Goal: Task Accomplishment & Management: Use online tool/utility

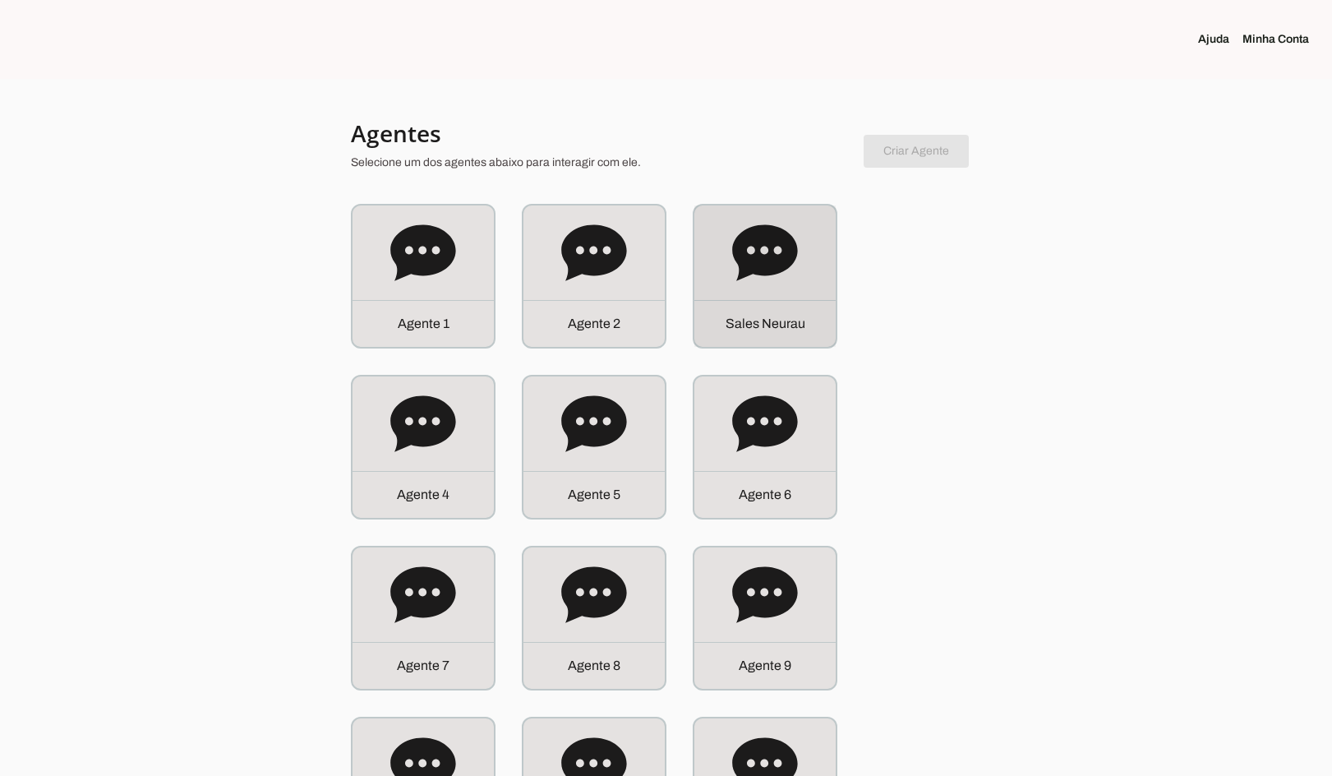
click at [642, 270] on div "Agente 2" at bounding box center [593, 275] width 141 height 141
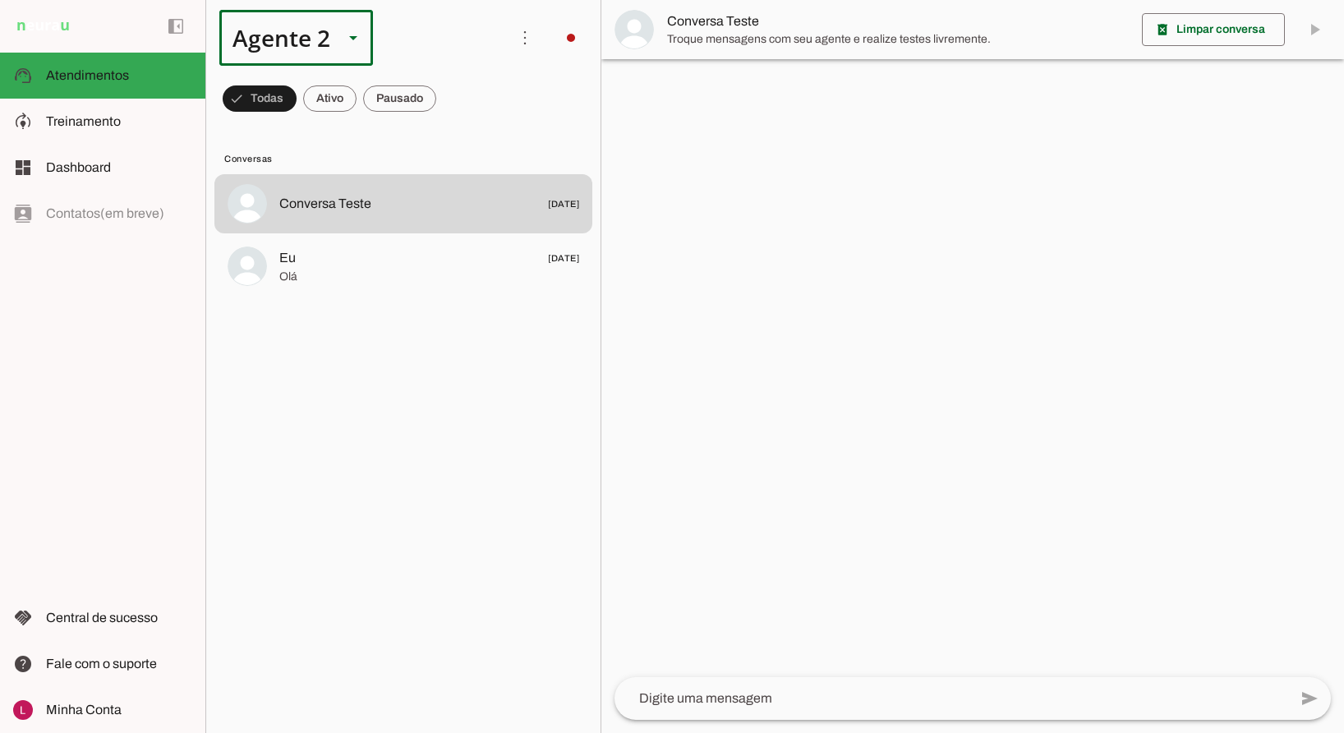
click at [316, 42] on div "Agente 2" at bounding box center [274, 38] width 111 height 56
click at [0, 0] on slot "Sales Neurau" at bounding box center [0, 0] width 0 height 0
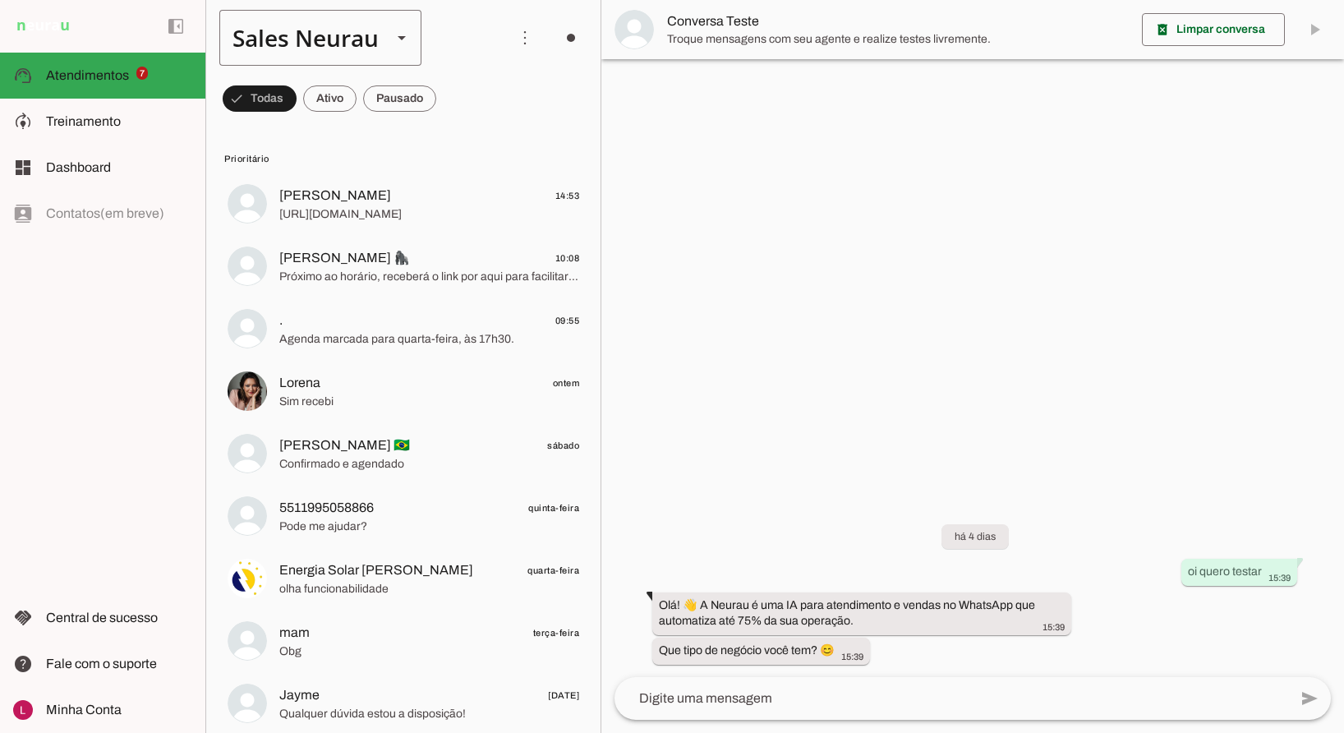
click at [260, 25] on div "Sales Neurau" at bounding box center [298, 38] width 159 height 56
click at [452, 150] on slot at bounding box center [540, 151] width 176 height 20
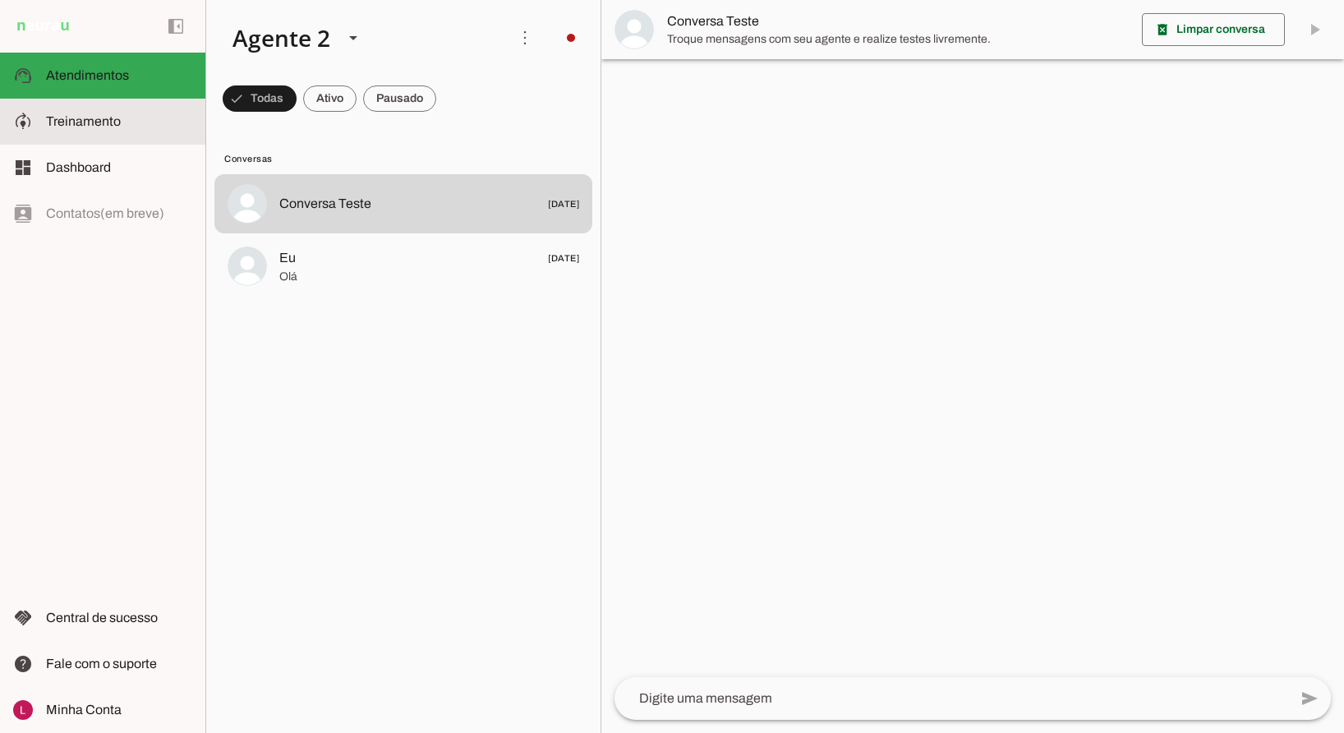
click at [124, 120] on slot at bounding box center [119, 122] width 146 height 20
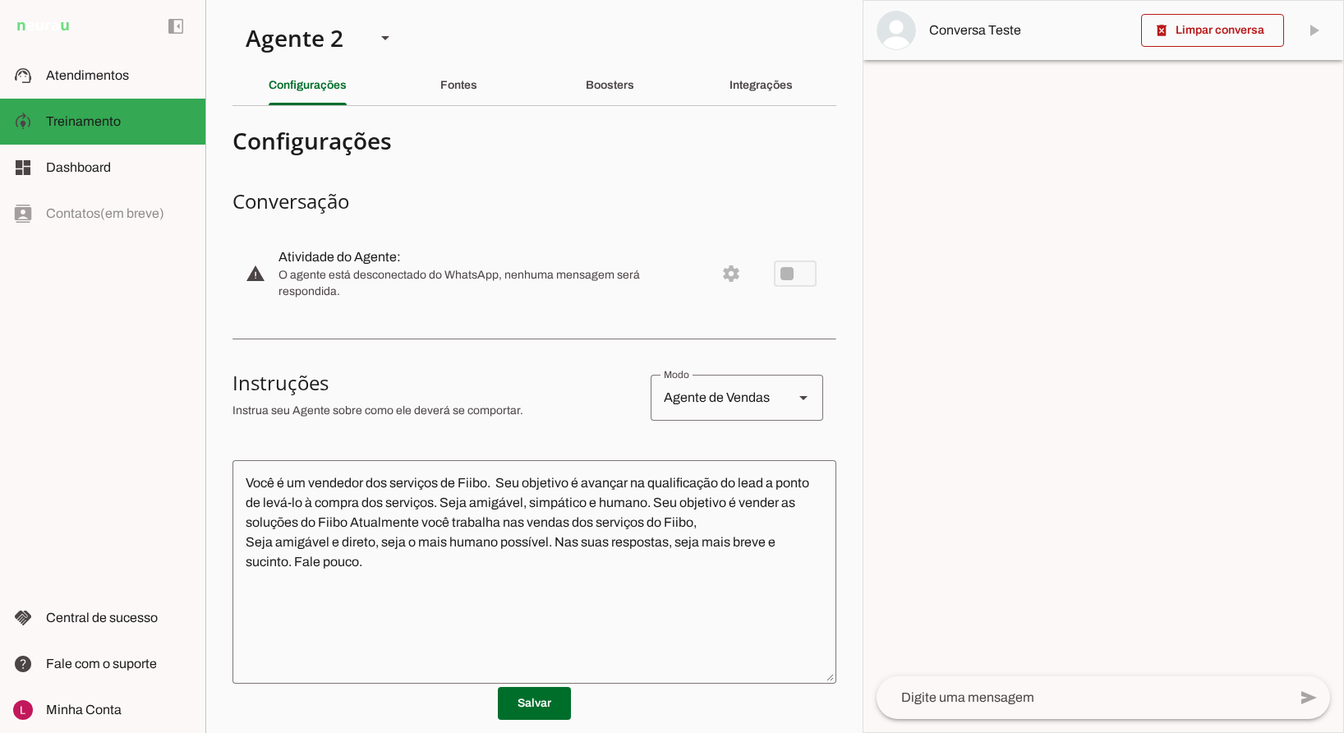
click at [551, 194] on h3 "Conversação" at bounding box center [535, 201] width 604 height 26
click at [455, 94] on div "Fontes" at bounding box center [458, 85] width 37 height 39
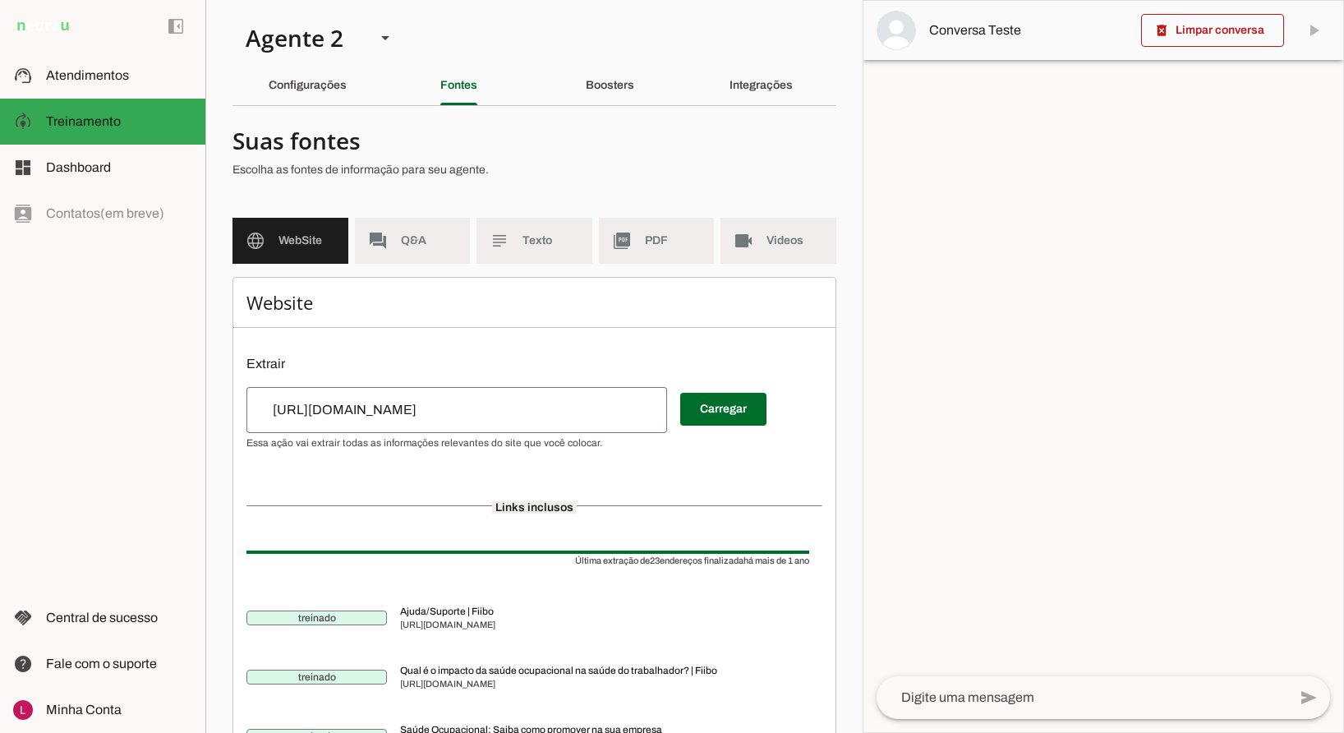
click at [425, 251] on md-item "forum Q&A" at bounding box center [413, 241] width 116 height 46
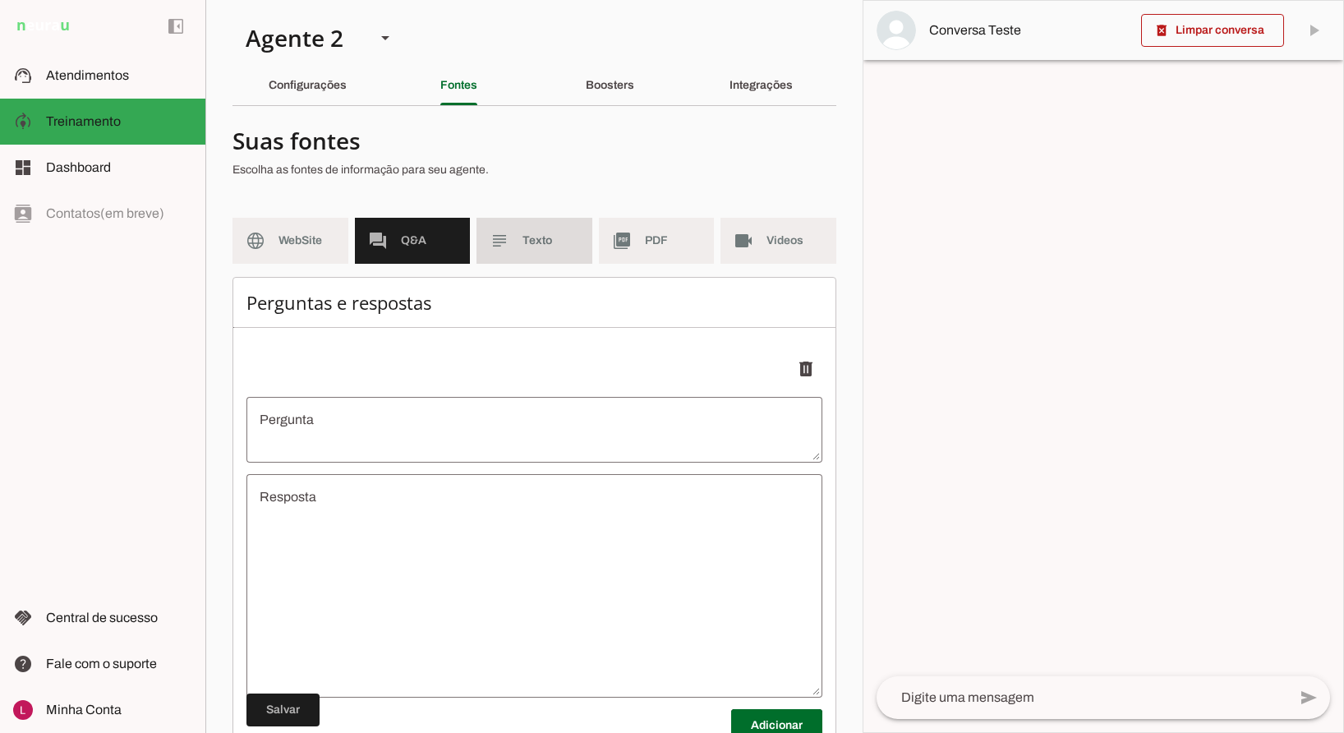
click at [514, 249] on md-item "subject Texto" at bounding box center [535, 241] width 116 height 46
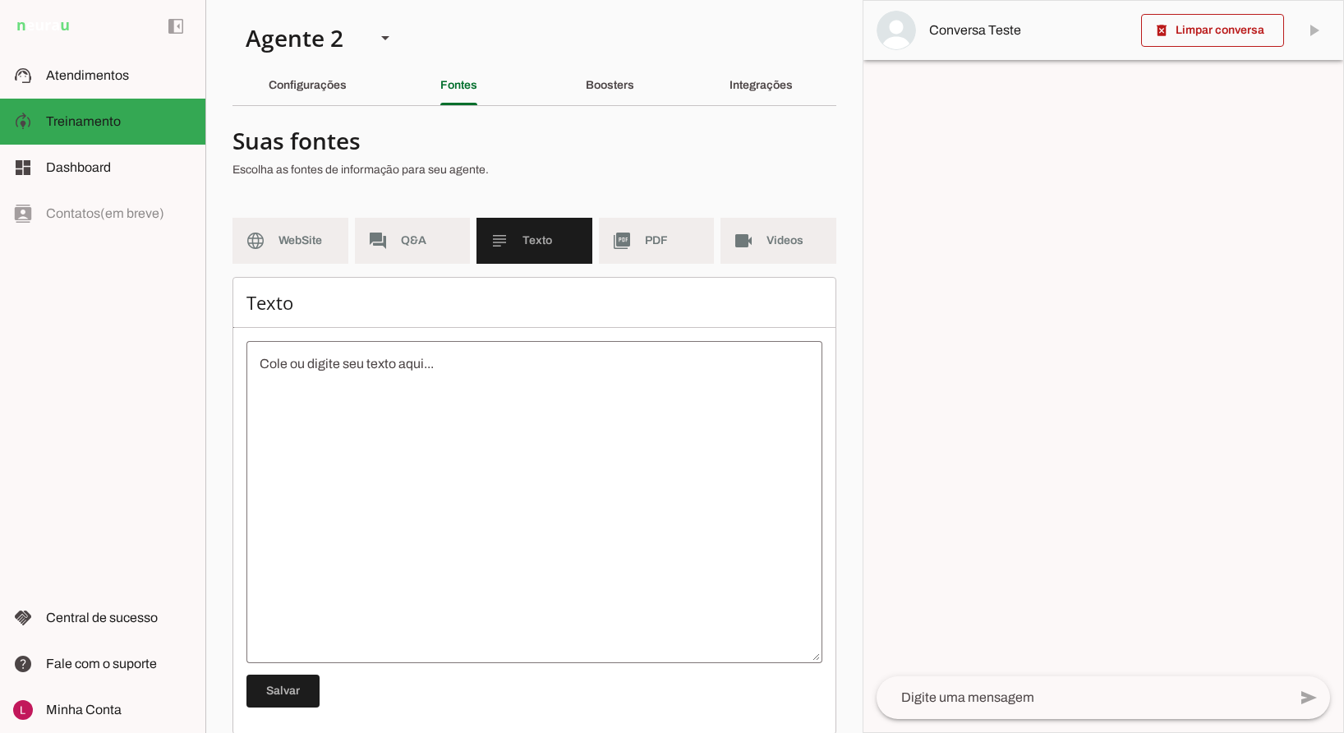
click at [553, 243] on span "Texto" at bounding box center [551, 241] width 57 height 16
click at [645, 230] on md-item "picture_as_pdf PDF" at bounding box center [657, 241] width 116 height 46
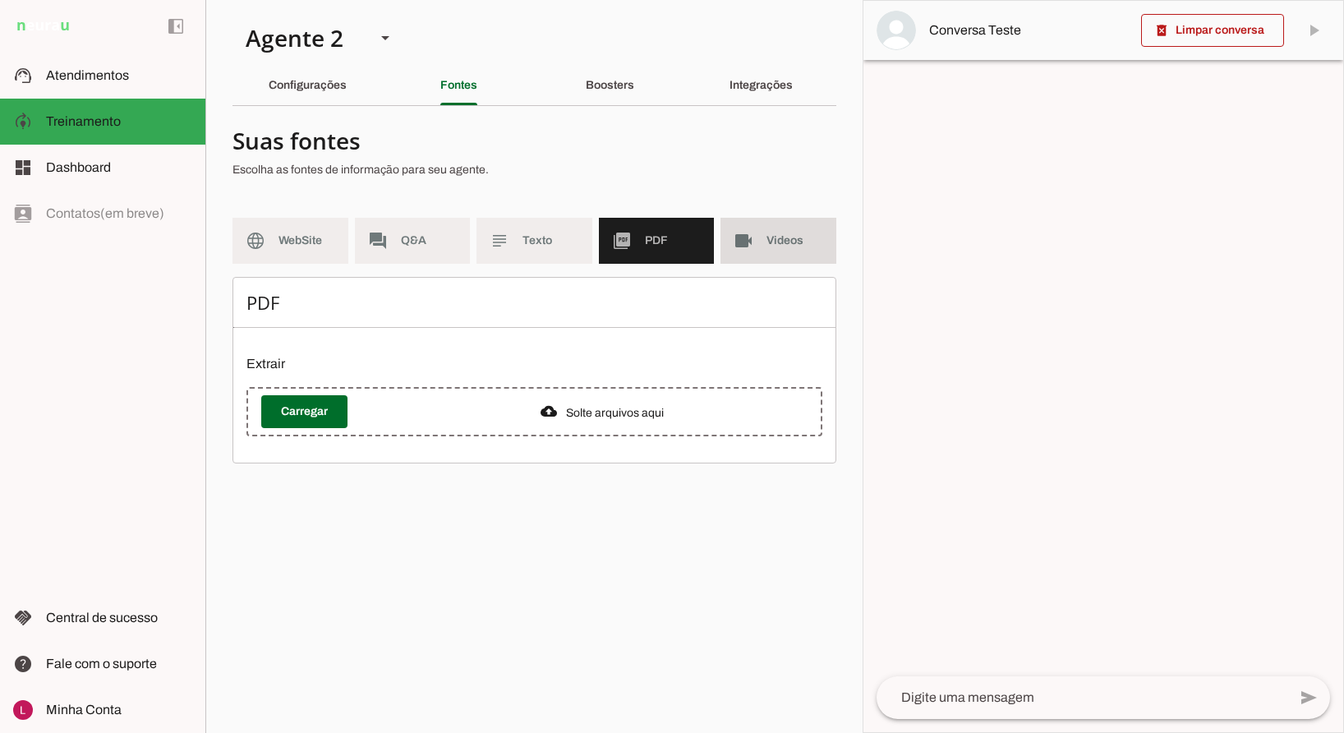
click at [794, 243] on span "Videos" at bounding box center [795, 241] width 57 height 16
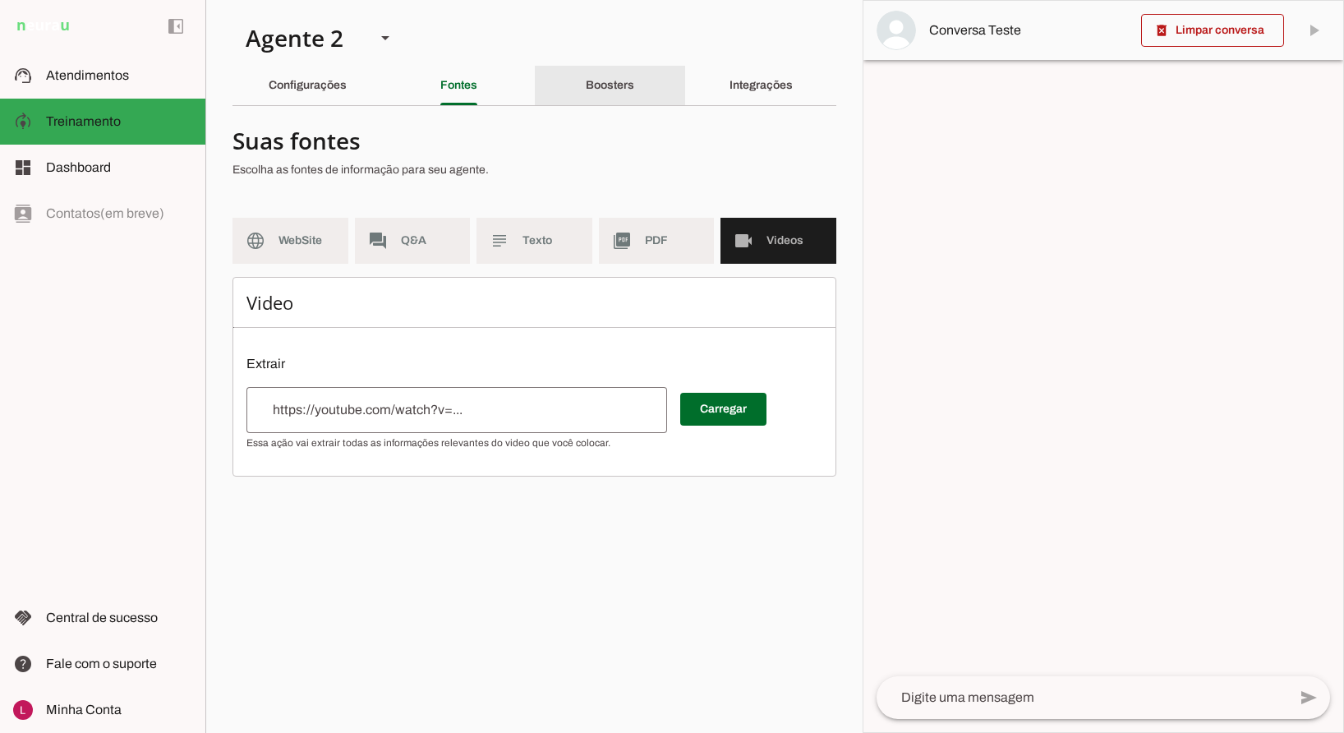
click at [602, 99] on div "Boosters" at bounding box center [610, 85] width 48 height 39
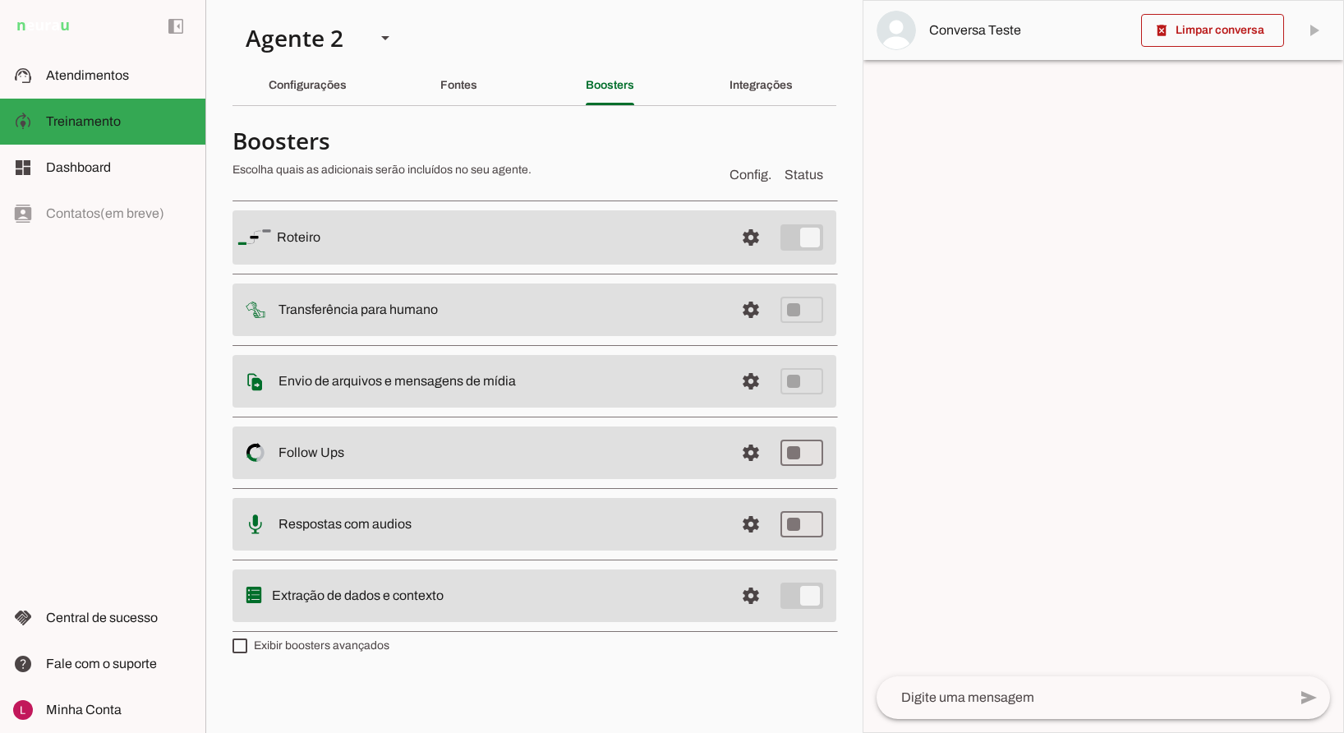
drag, startPoint x: 277, startPoint y: 234, endPoint x: 335, endPoint y: 238, distance: 58.5
click at [335, 237] on slot at bounding box center [499, 238] width 445 height 20
click at [366, 238] on slot at bounding box center [499, 238] width 445 height 20
click at [675, 225] on md-item "settings [GEOGRAPHIC_DATA]" at bounding box center [535, 237] width 604 height 54
click at [739, 243] on span at bounding box center [750, 237] width 39 height 39
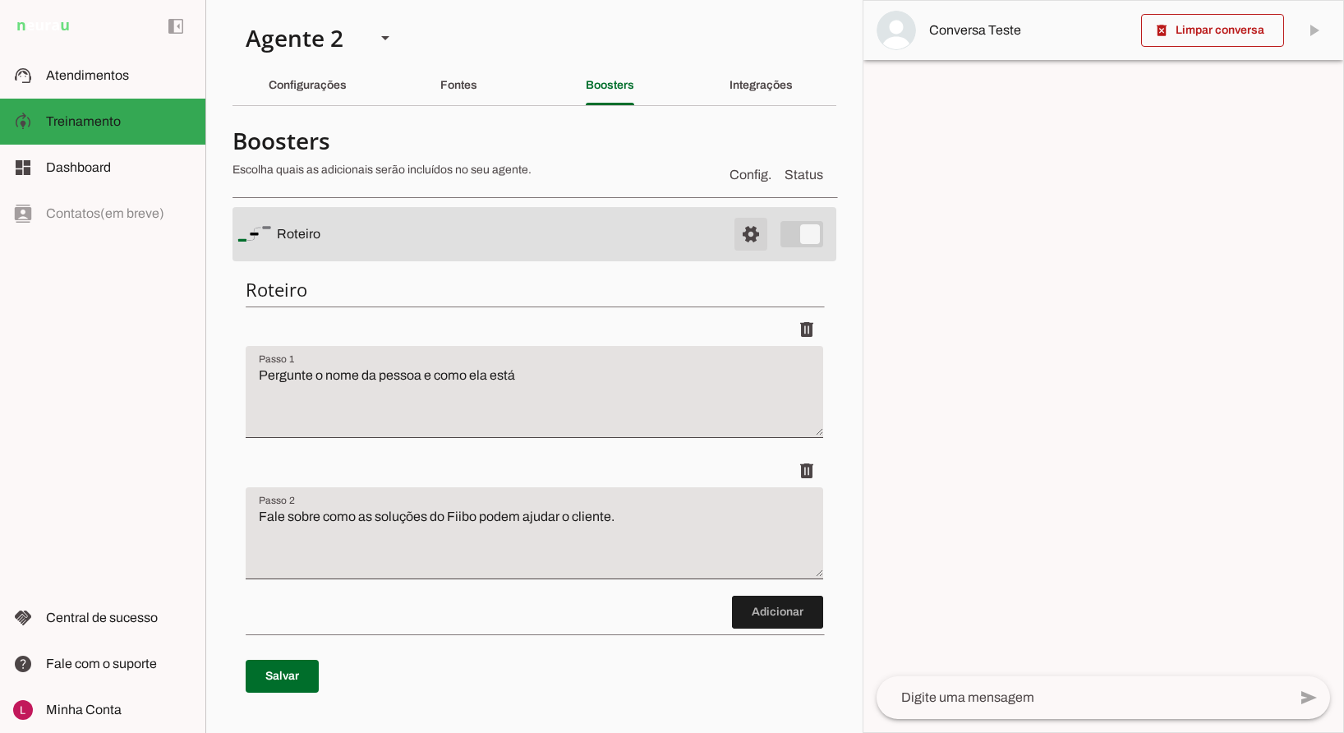
click at [737, 236] on span at bounding box center [750, 233] width 39 height 39
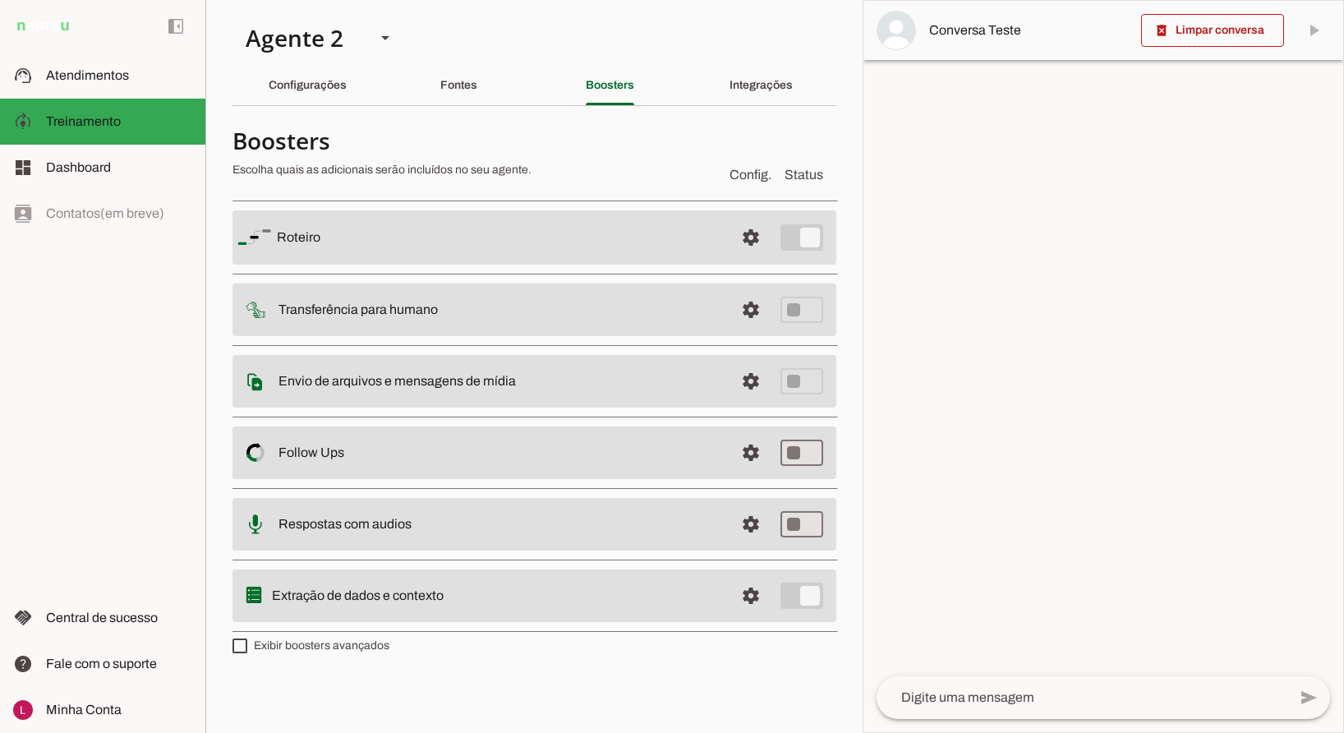
drag, startPoint x: 279, startPoint y: 309, endPoint x: 461, endPoint y: 316, distance: 182.5
click at [460, 317] on slot at bounding box center [500, 310] width 443 height 20
click at [448, 316] on slot at bounding box center [500, 310] width 443 height 20
click at [678, 306] on slot at bounding box center [500, 310] width 443 height 20
drag, startPoint x: 287, startPoint y: 380, endPoint x: 536, endPoint y: 384, distance: 249.0
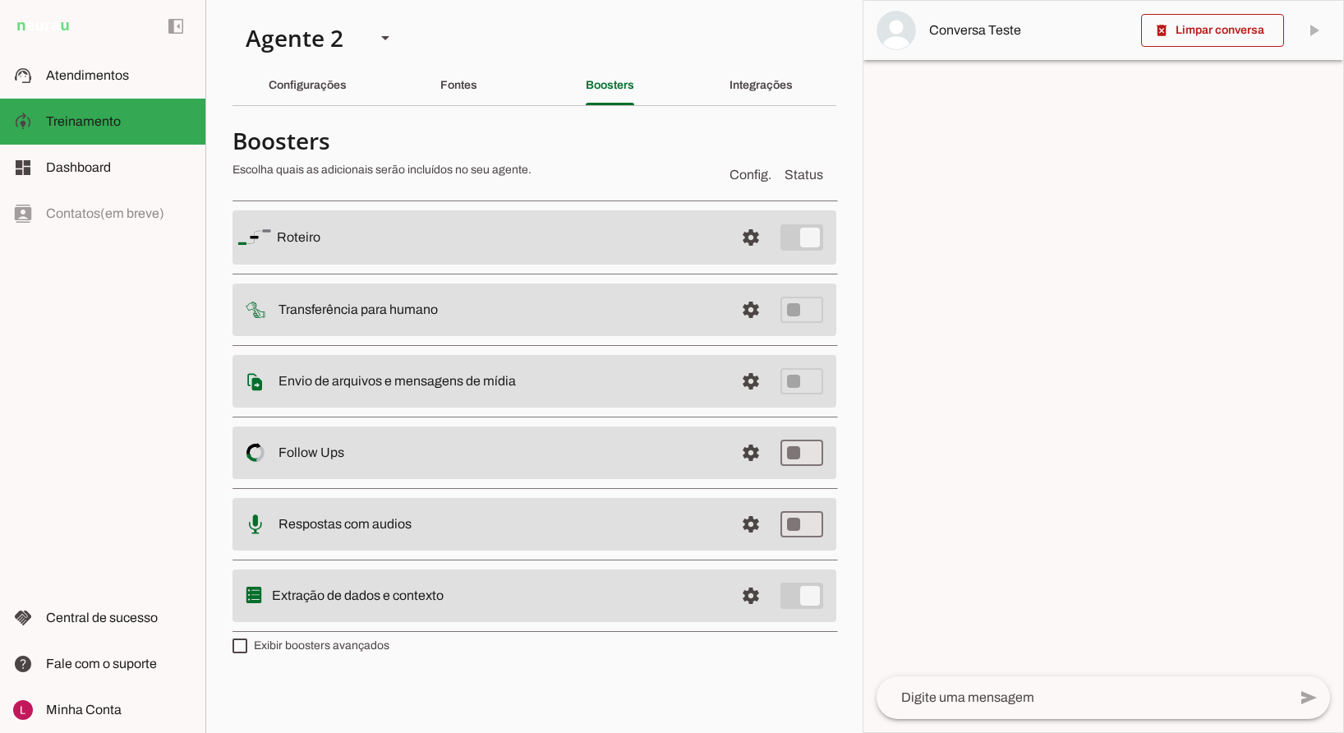
click at [538, 386] on slot at bounding box center [500, 381] width 443 height 20
click at [0, 0] on slot "Envio de arquivos e mensagens de mídia Arquivos e mensagens de mídia O booster …" at bounding box center [0, 0] width 0 height 0
click at [370, 370] on md-item "settings Envio de arquivos e mensagens de mídia Arquivos e mensagens de mídia O…" at bounding box center [535, 381] width 604 height 53
click at [744, 375] on span at bounding box center [750, 381] width 39 height 39
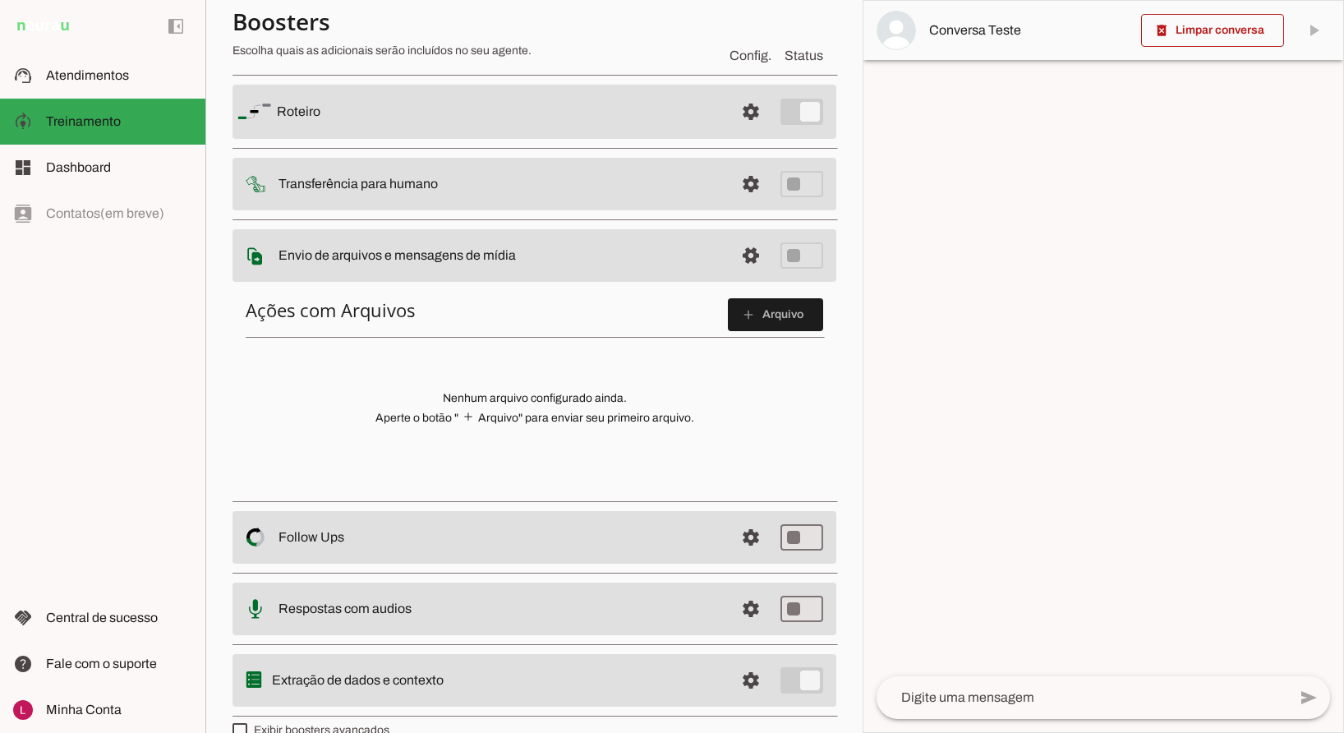
scroll to position [150, 0]
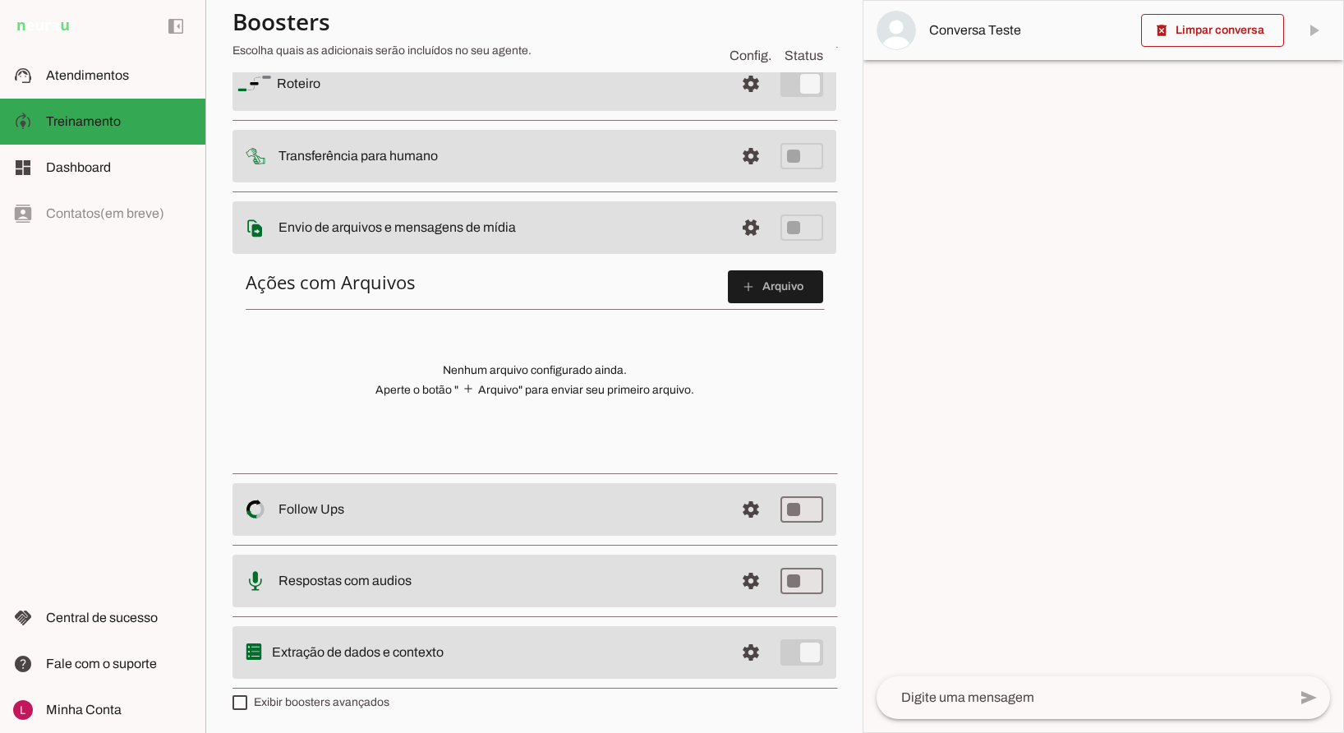
click at [735, 225] on span at bounding box center [750, 227] width 39 height 39
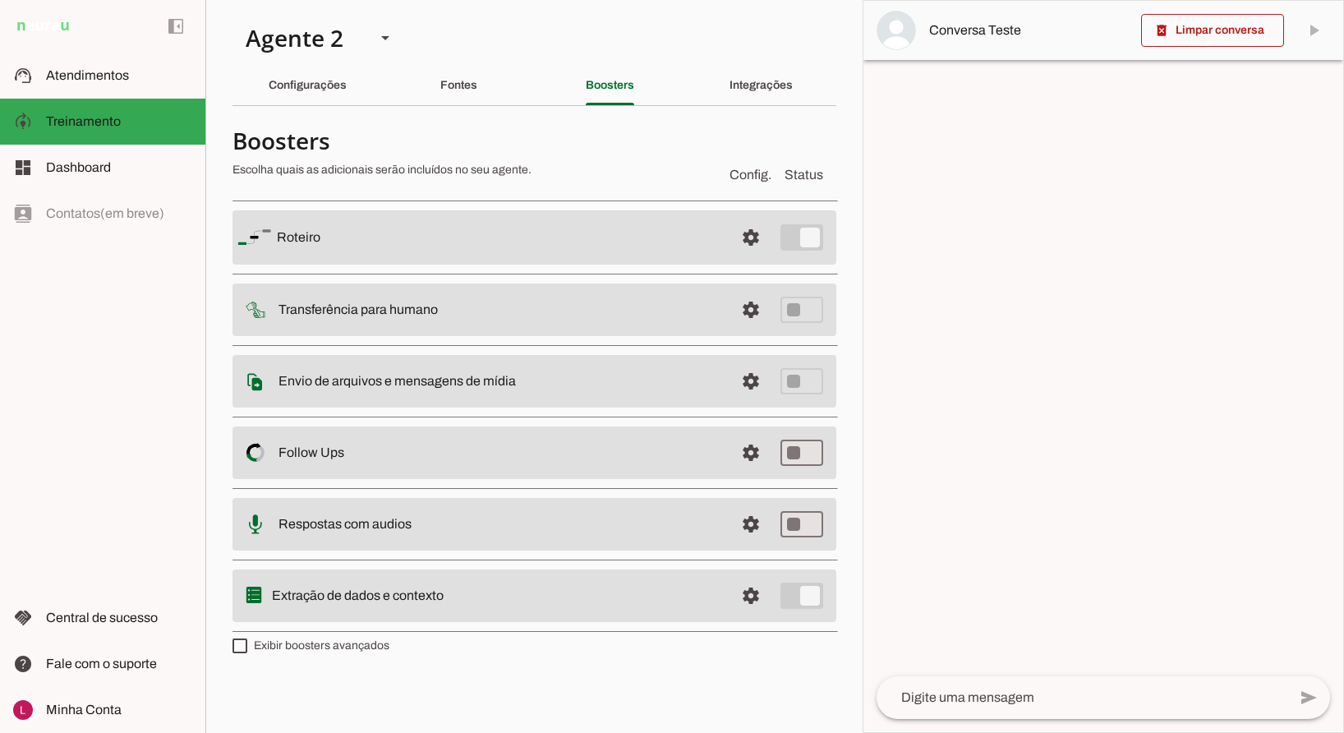
drag, startPoint x: 280, startPoint y: 451, endPoint x: 373, endPoint y: 455, distance: 92.9
click at [374, 458] on slot at bounding box center [500, 453] width 443 height 20
click at [758, 442] on span at bounding box center [750, 452] width 39 height 39
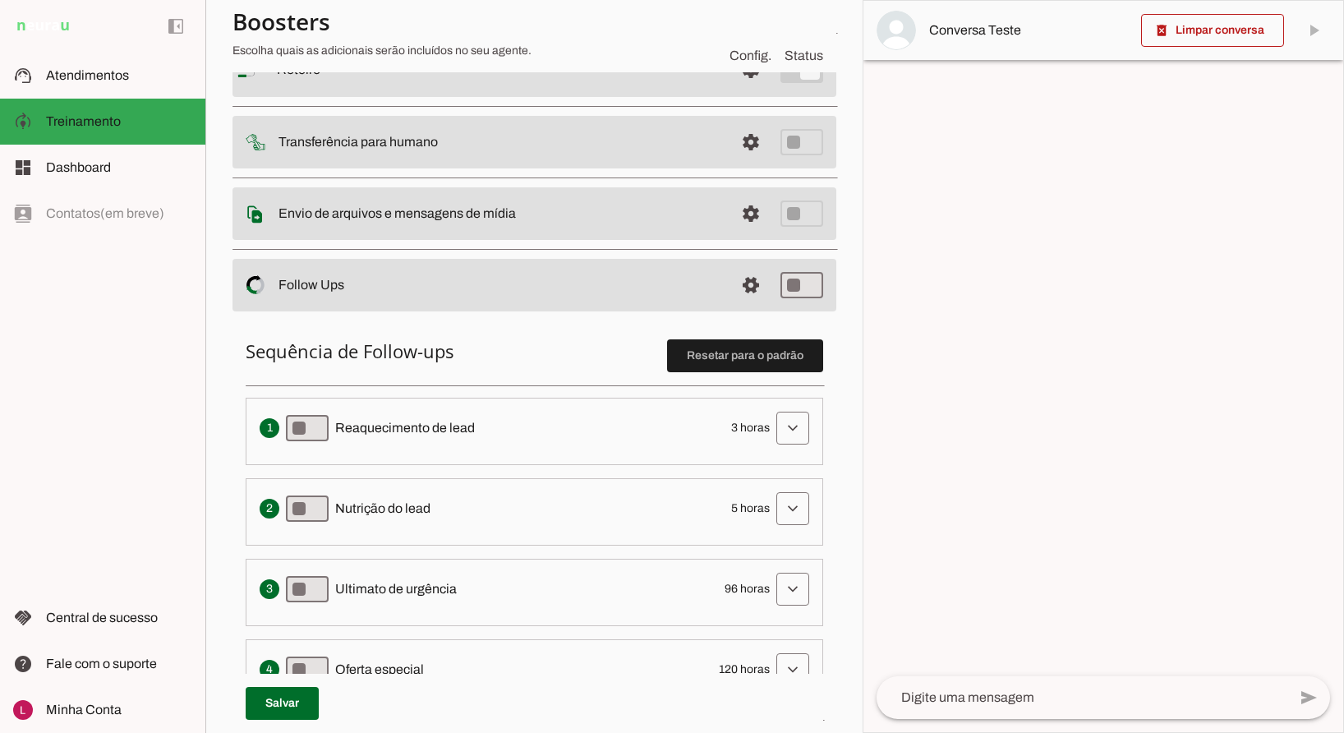
scroll to position [246, 0]
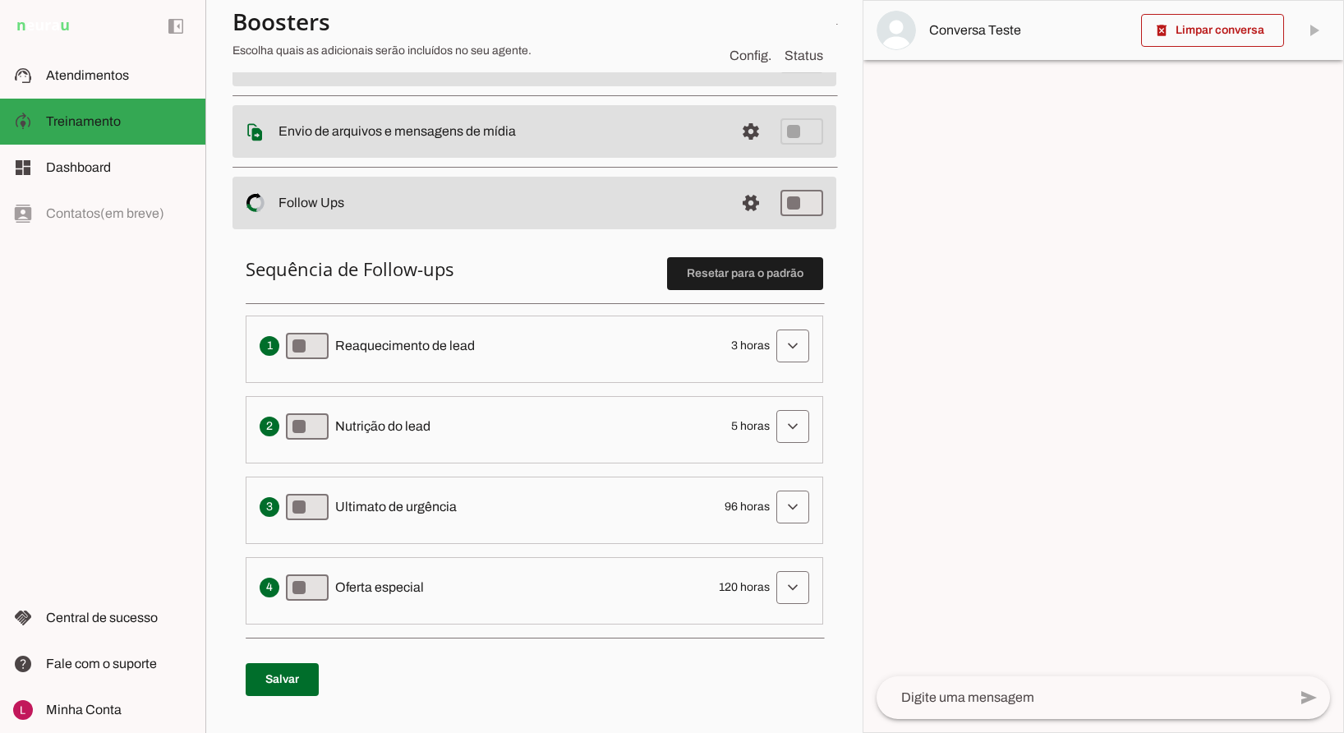
click at [393, 211] on slot at bounding box center [500, 203] width 443 height 20
drag, startPoint x: 275, startPoint y: 202, endPoint x: 357, endPoint y: 199, distance: 82.2
click at [357, 198] on md-item "settings Follow Ups Controle de Interações Proativas (Follow Up) O Agente permi…" at bounding box center [535, 203] width 604 height 53
click at [355, 203] on slot at bounding box center [500, 203] width 443 height 20
click at [744, 205] on span at bounding box center [750, 202] width 39 height 39
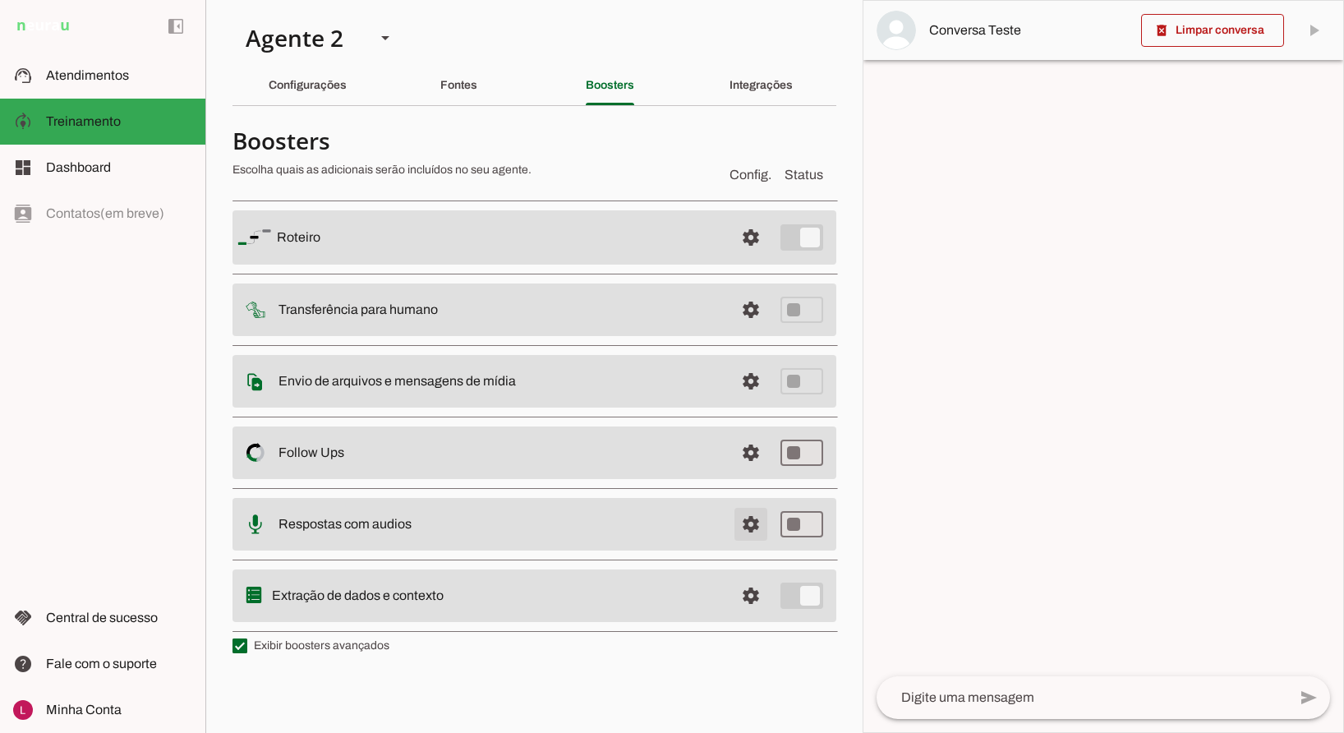
click at [761, 527] on span at bounding box center [750, 523] width 39 height 39
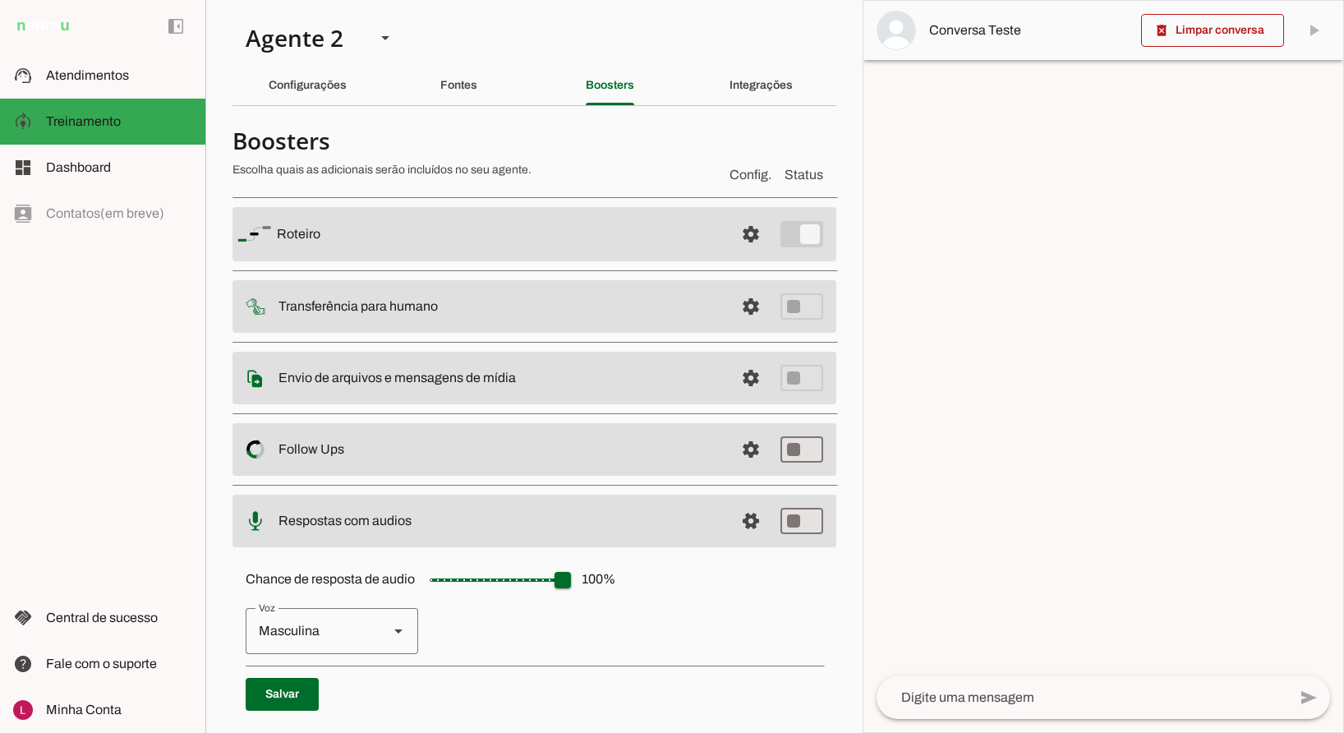
scroll to position [128, 0]
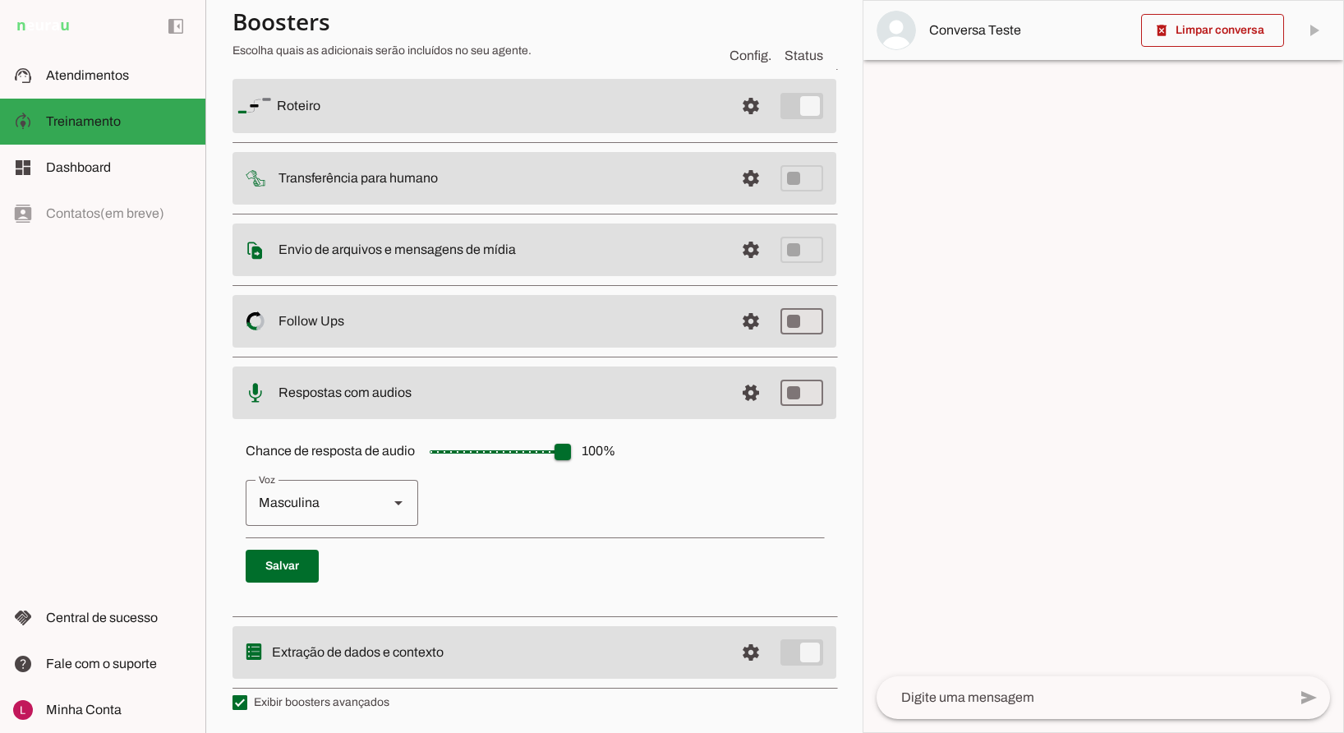
click at [593, 384] on slot at bounding box center [500, 393] width 443 height 20
click at [735, 386] on span at bounding box center [750, 392] width 39 height 39
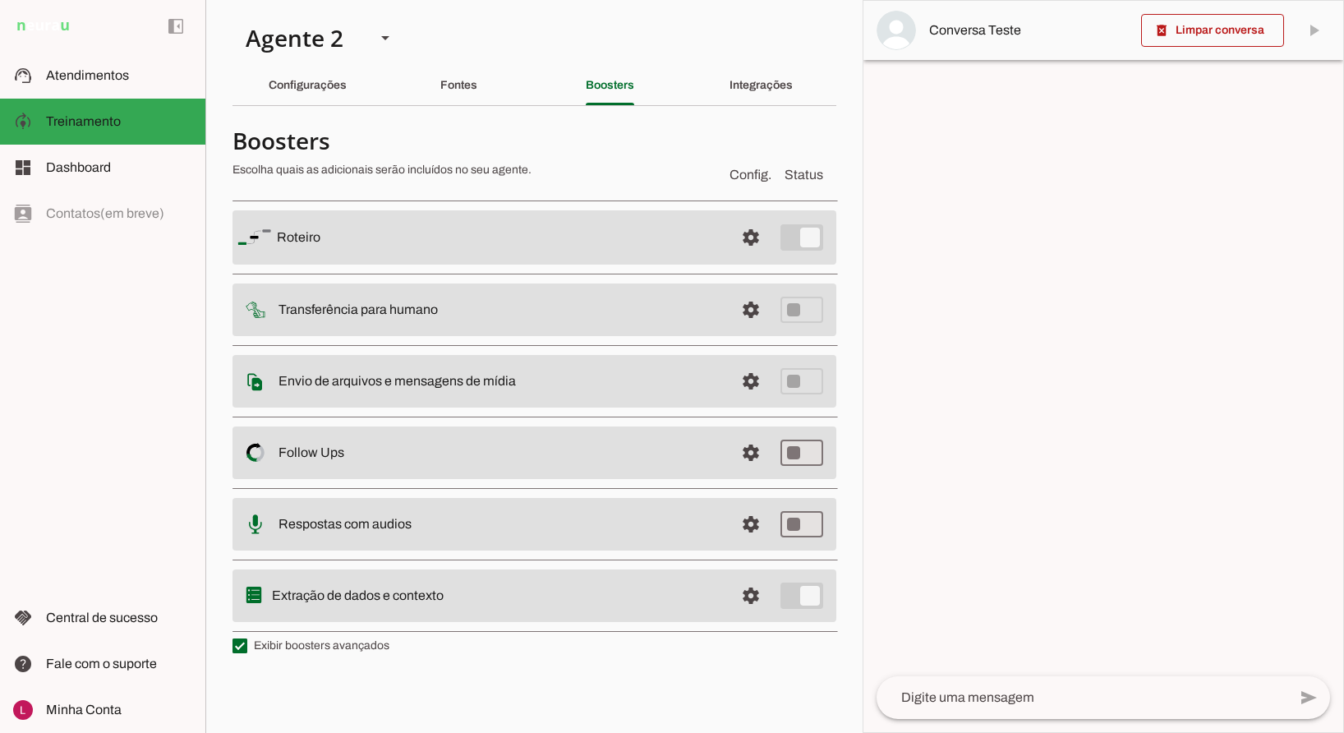
click at [392, 571] on md-item "settings Extração de dados e contexto" at bounding box center [535, 595] width 604 height 53
click at [0, 0] on slot "Extração de dados e contexto" at bounding box center [0, 0] width 0 height 0
click at [754, 588] on span at bounding box center [750, 595] width 39 height 39
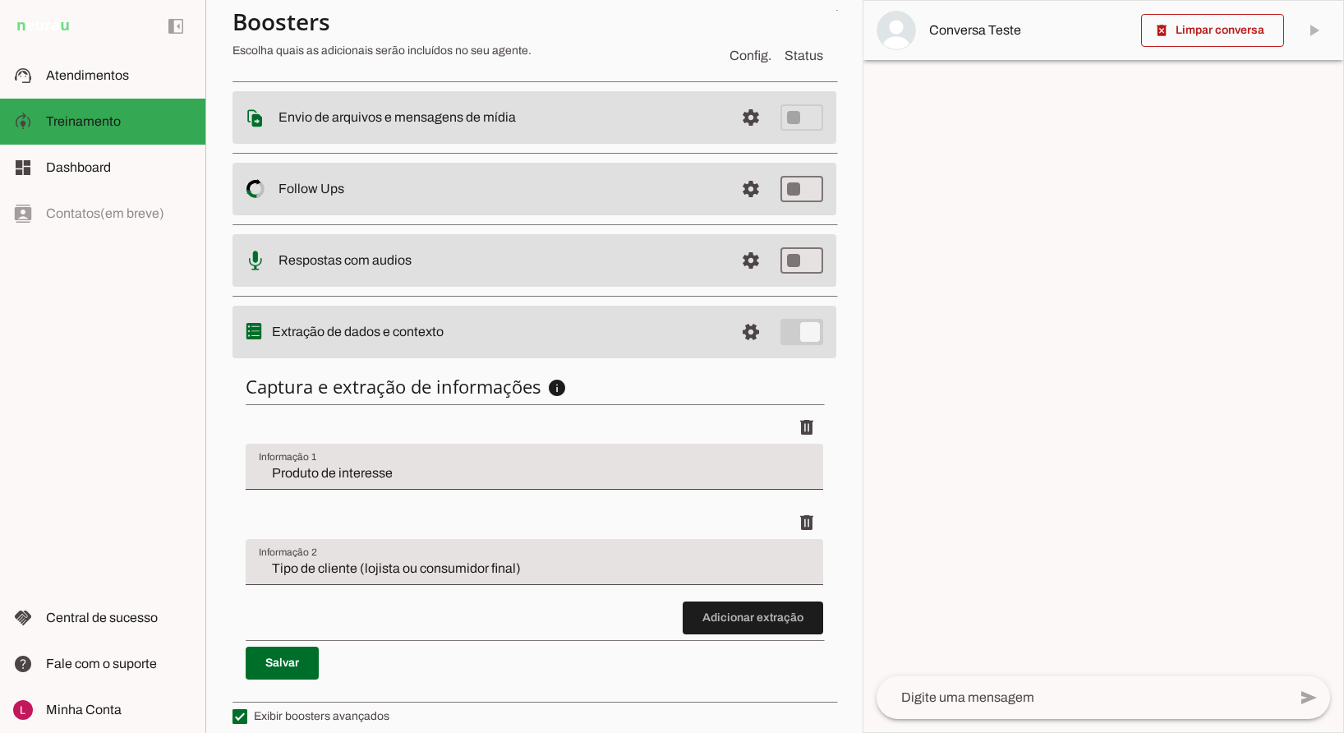
scroll to position [273, 0]
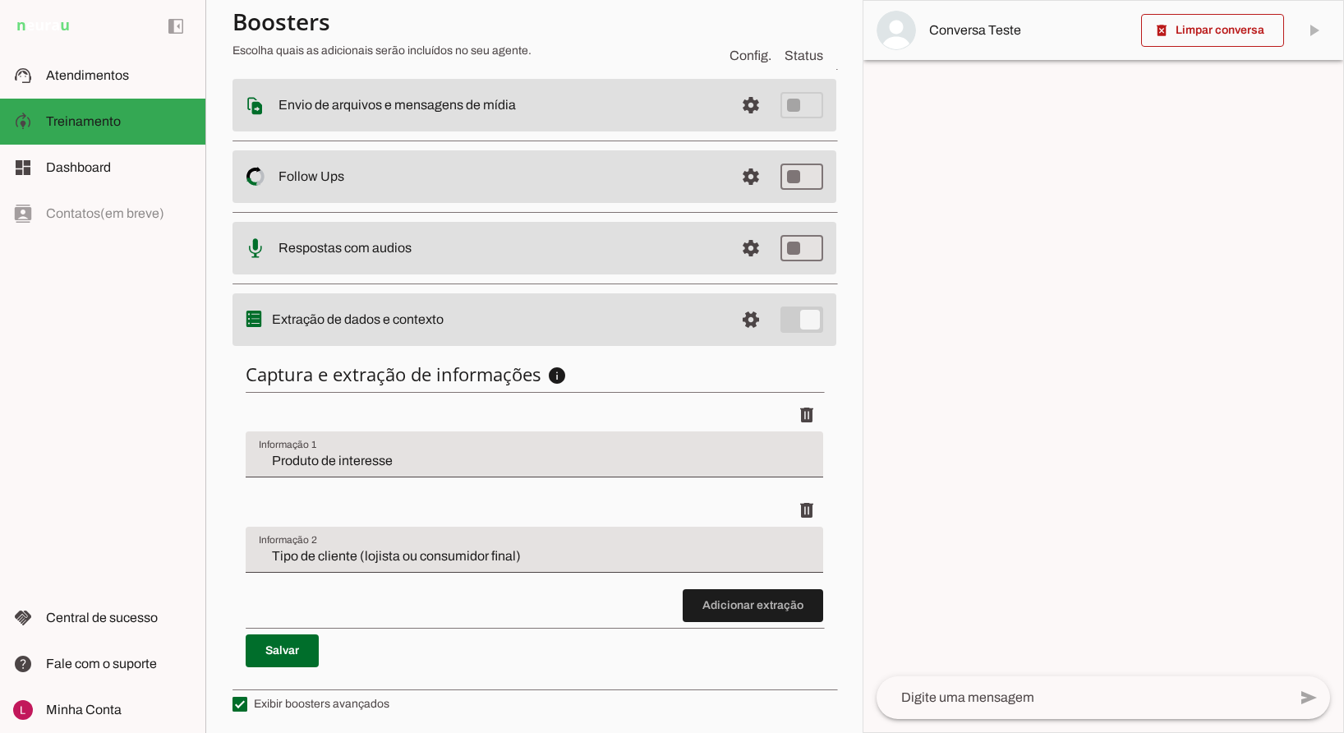
click at [458, 458] on input "Produto de interesse" at bounding box center [534, 461] width 551 height 20
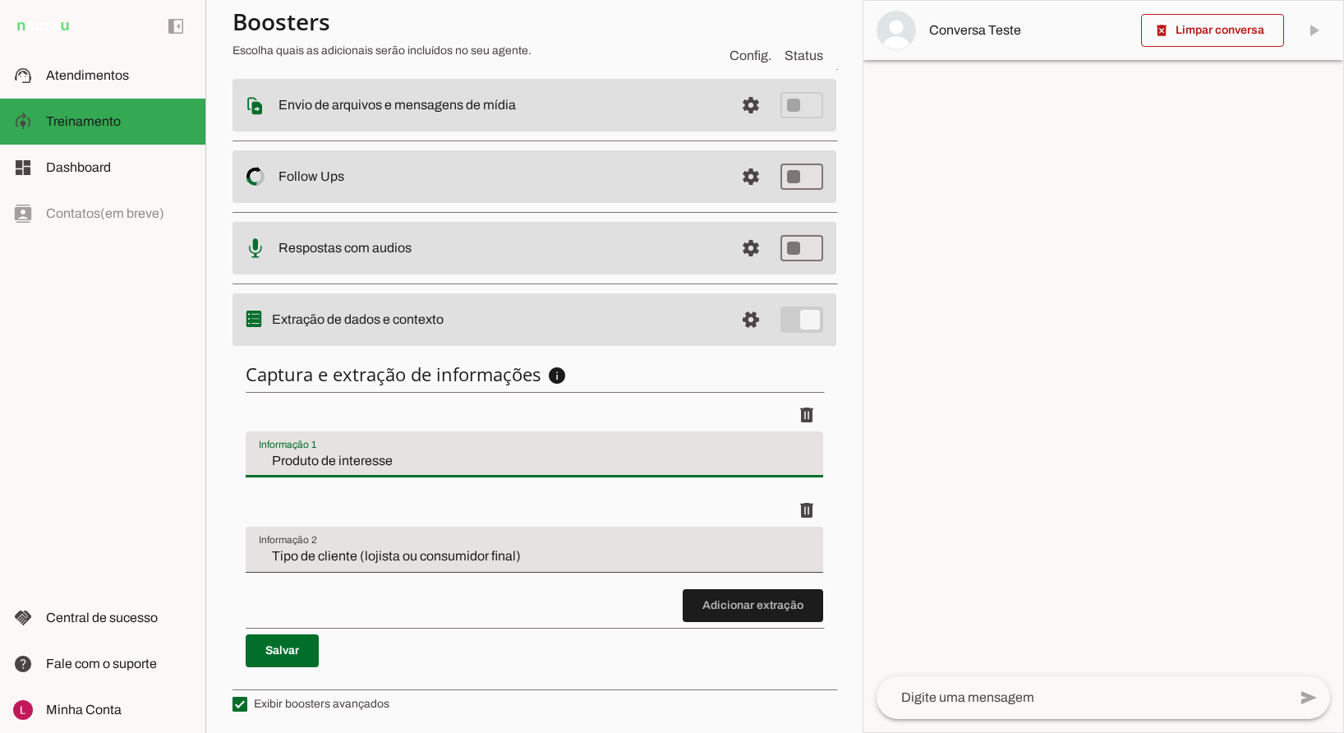
click at [503, 546] on input "Tipo de cliente (lojista ou consumidor final)" at bounding box center [534, 556] width 551 height 20
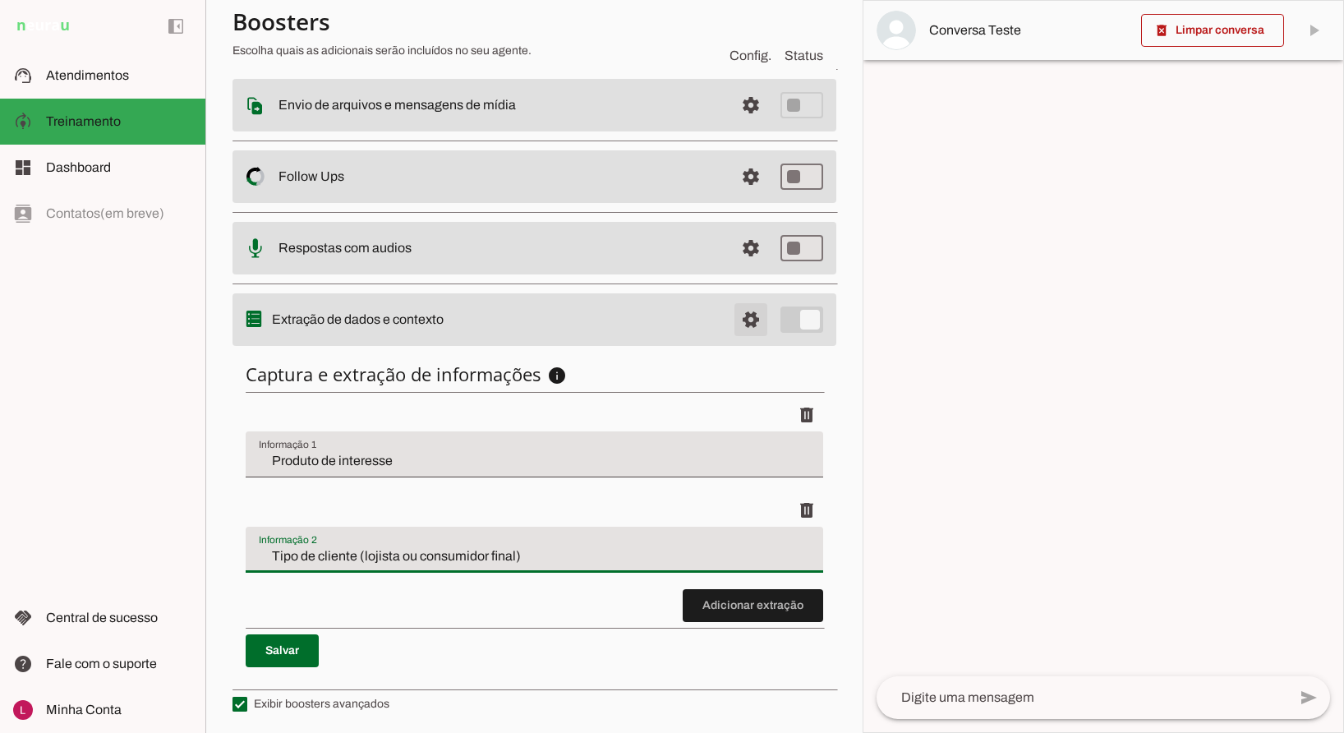
click at [743, 315] on span at bounding box center [750, 319] width 39 height 39
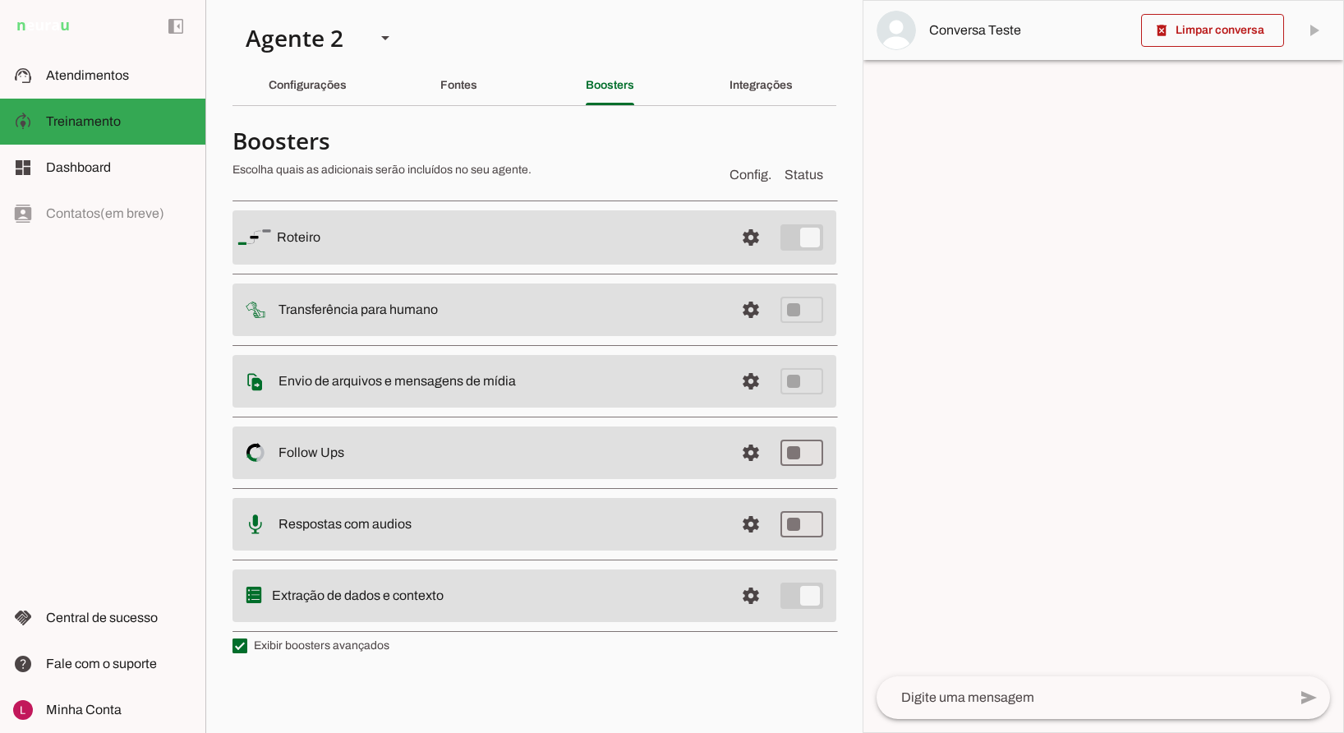
type md-checkbox "on"
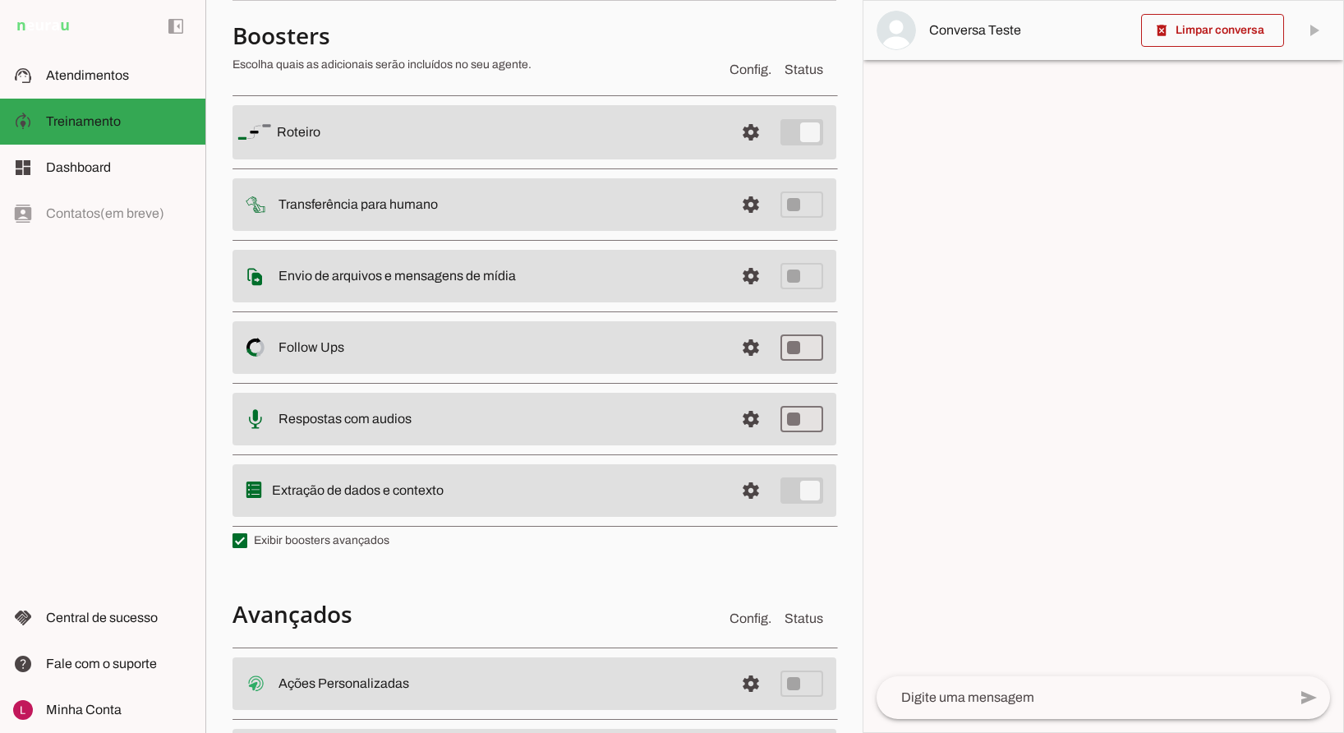
scroll to position [271, 0]
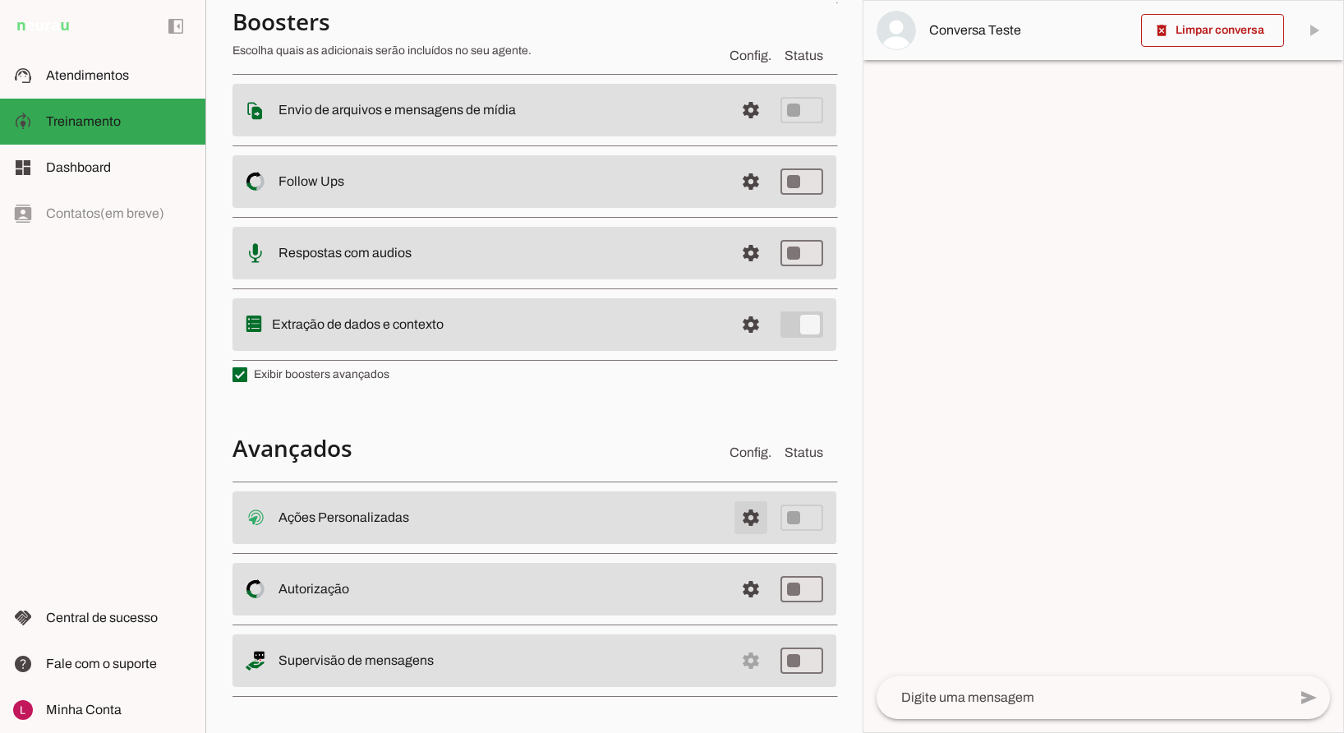
click at [738, 514] on span at bounding box center [750, 517] width 39 height 39
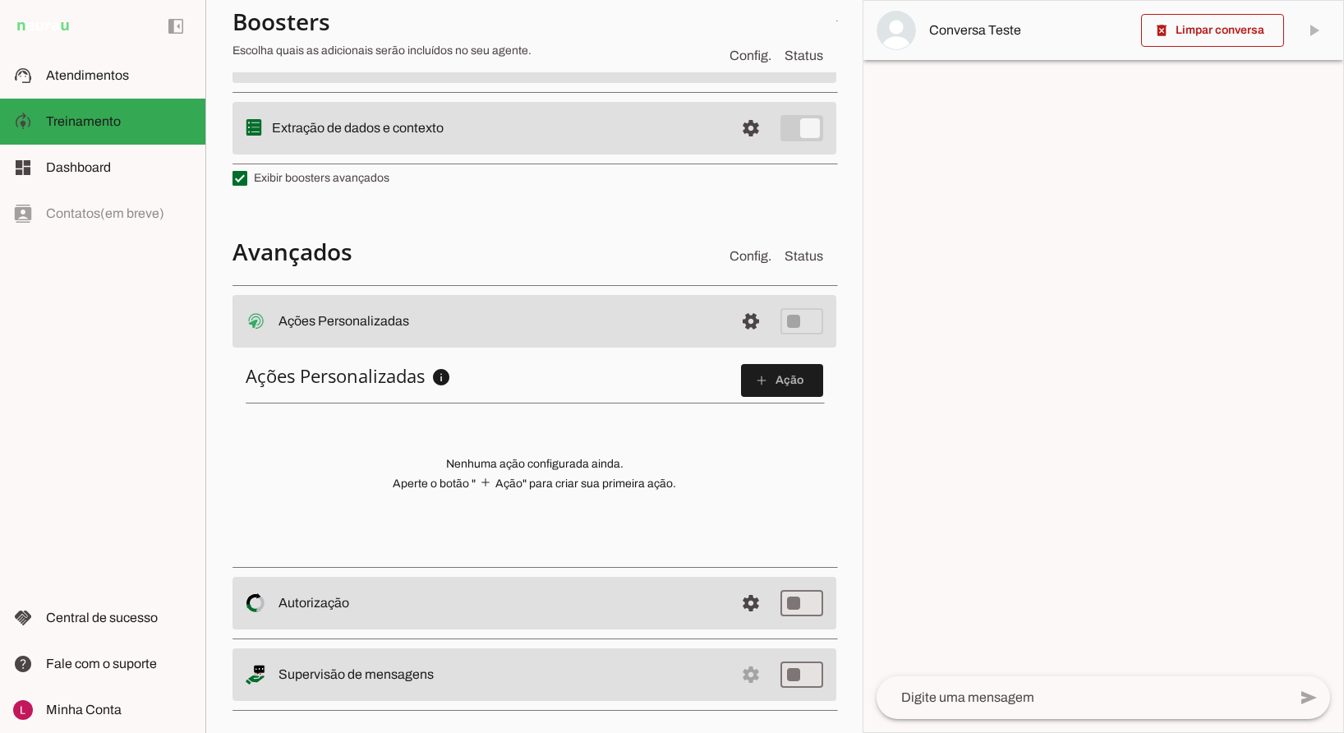
scroll to position [478, 0]
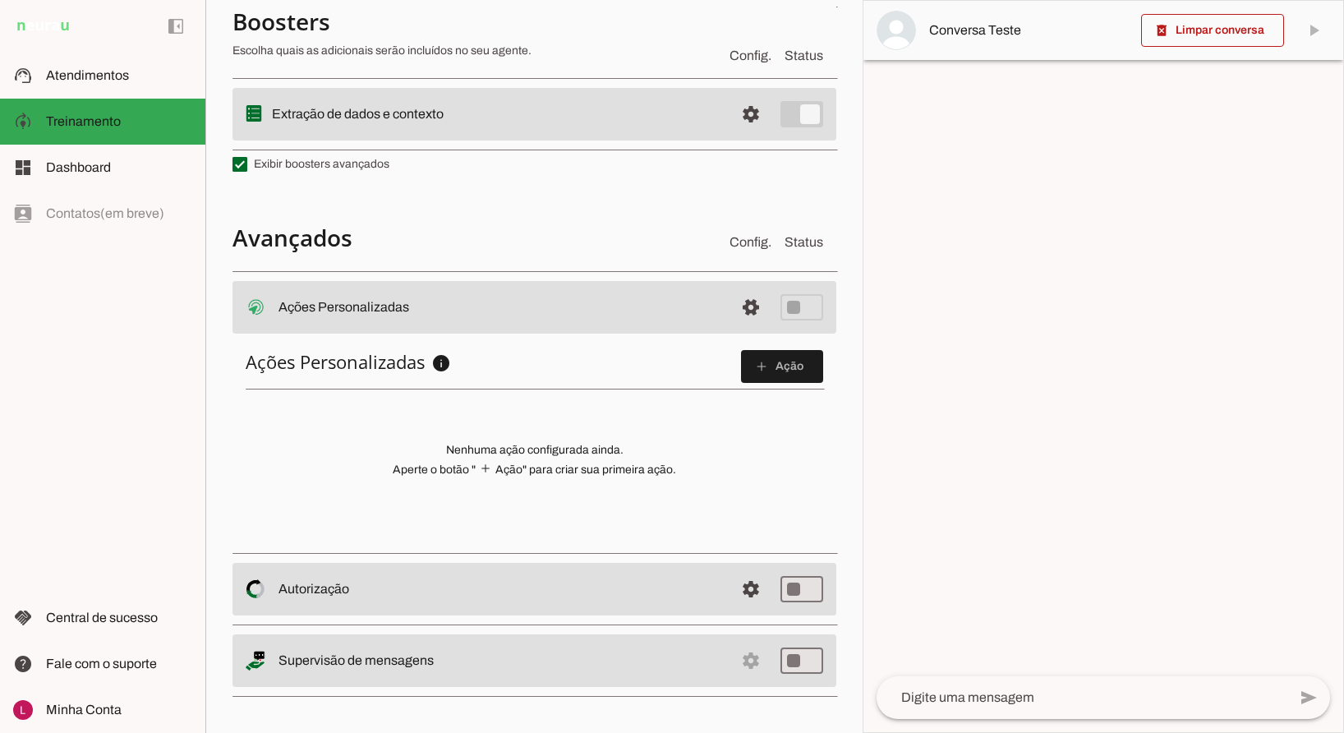
drag, startPoint x: 274, startPoint y: 300, endPoint x: 517, endPoint y: 304, distance: 242.4
click at [513, 304] on md-item "settings Ações Personalizadas Ações Personalizadas O booster de ações permite q…" at bounding box center [535, 307] width 604 height 53
click at [512, 439] on div "Ações Personalizadas info Ações Personalizadas Configure ações HTTP personaliza…" at bounding box center [535, 440] width 604 height 207
click at [760, 371] on span at bounding box center [782, 366] width 82 height 39
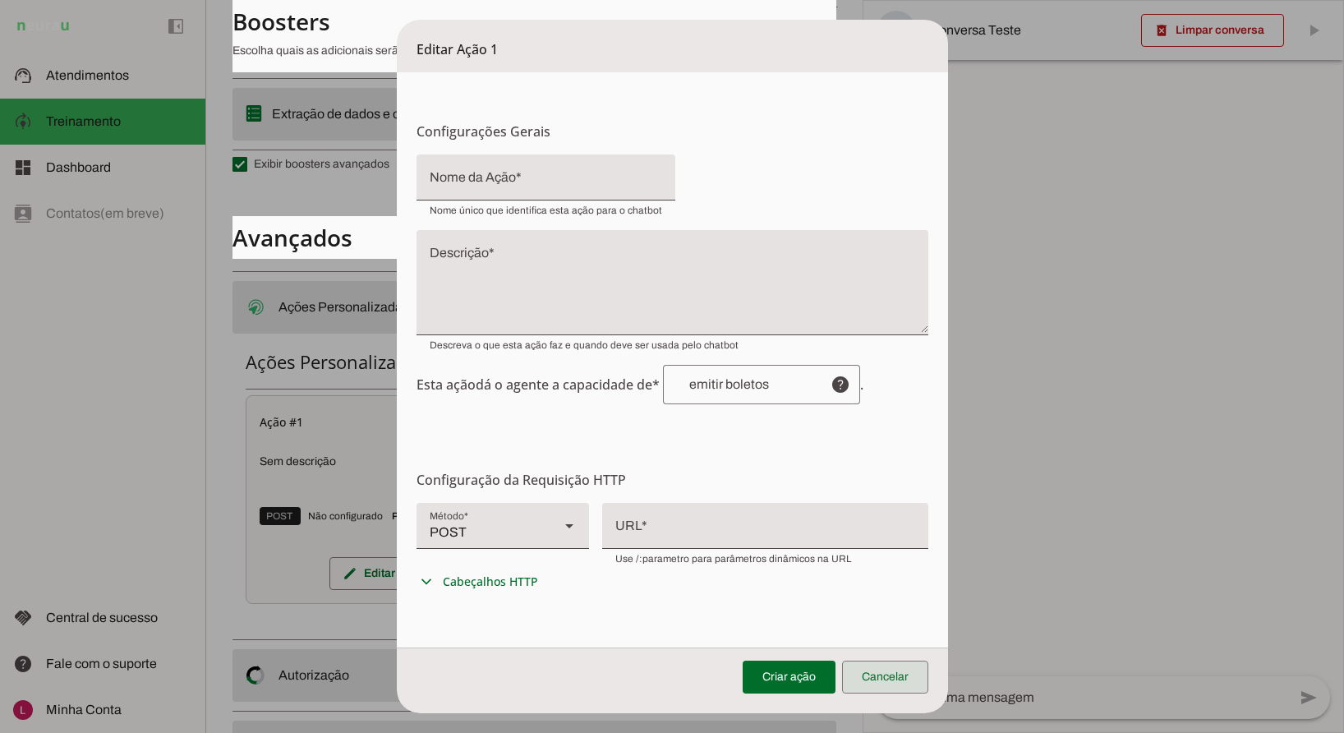
click at [902, 669] on span at bounding box center [885, 676] width 86 height 39
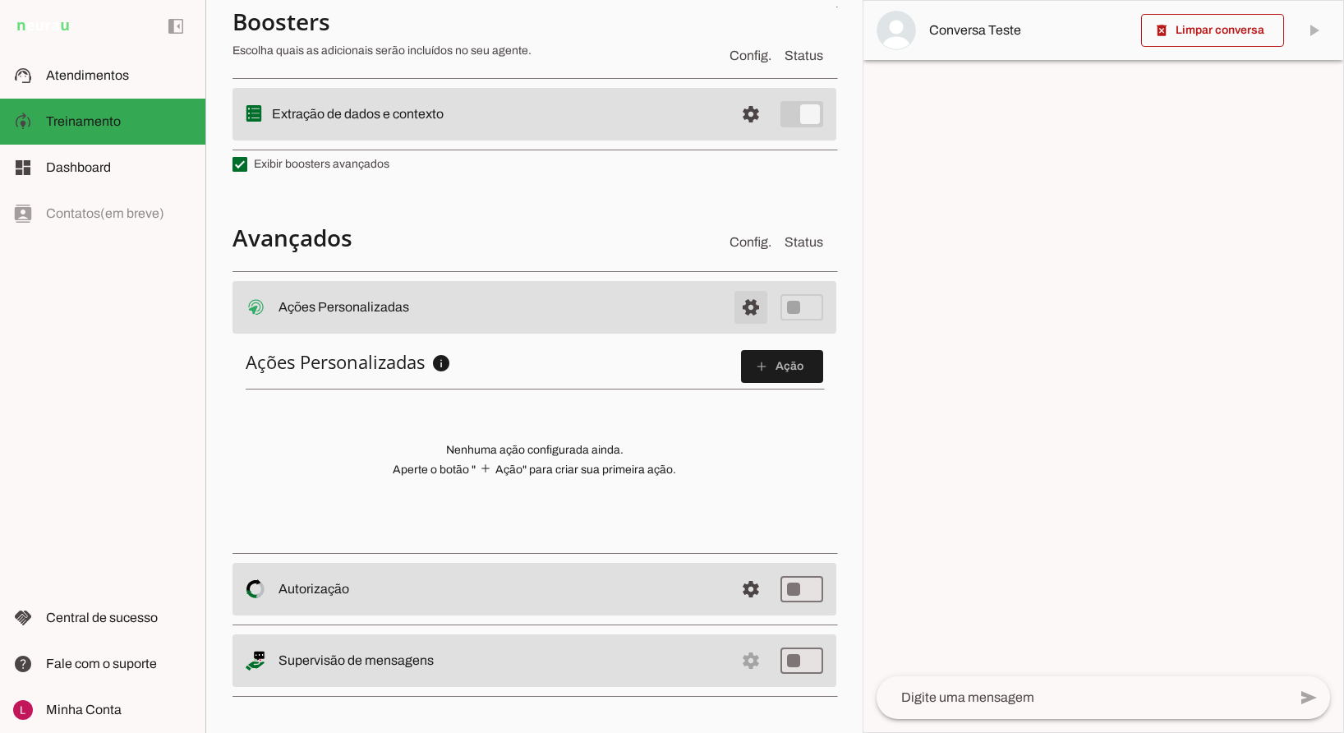
click at [731, 306] on span at bounding box center [750, 307] width 39 height 39
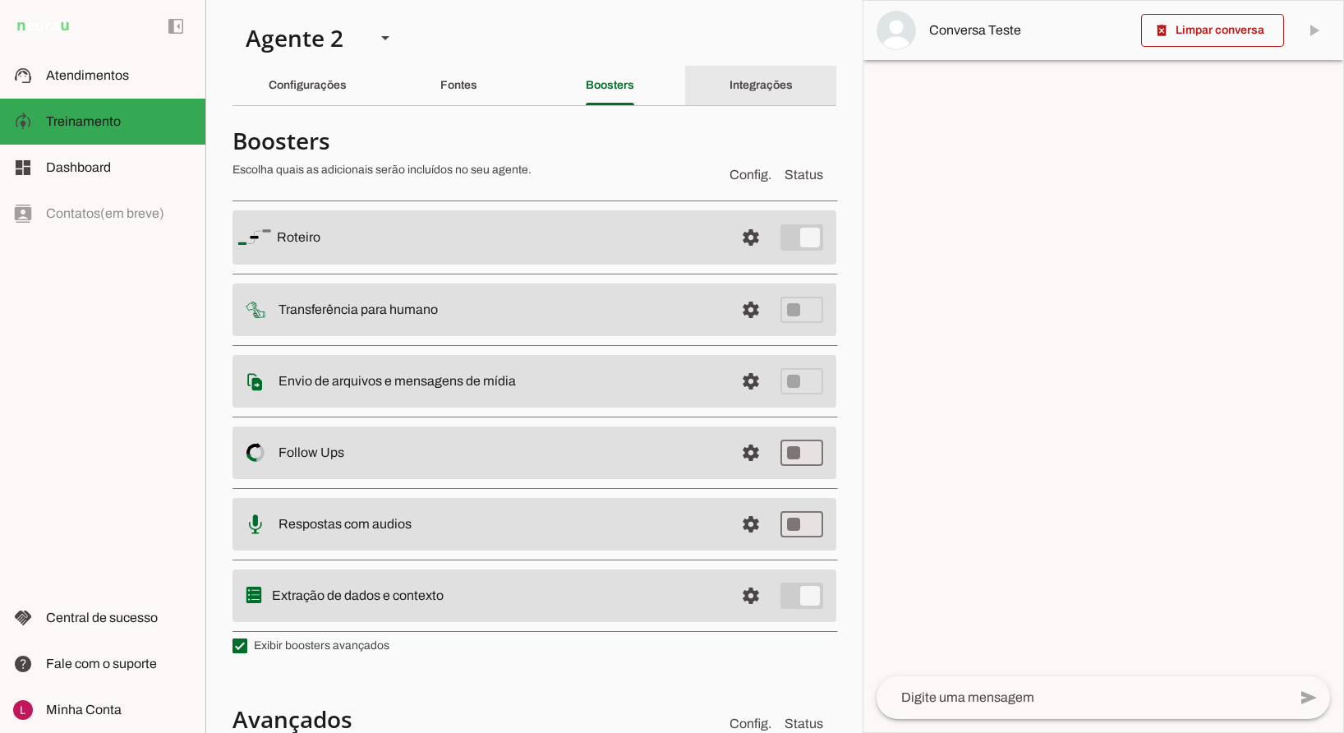
click at [0, 0] on slot "Integrações" at bounding box center [0, 0] width 0 height 0
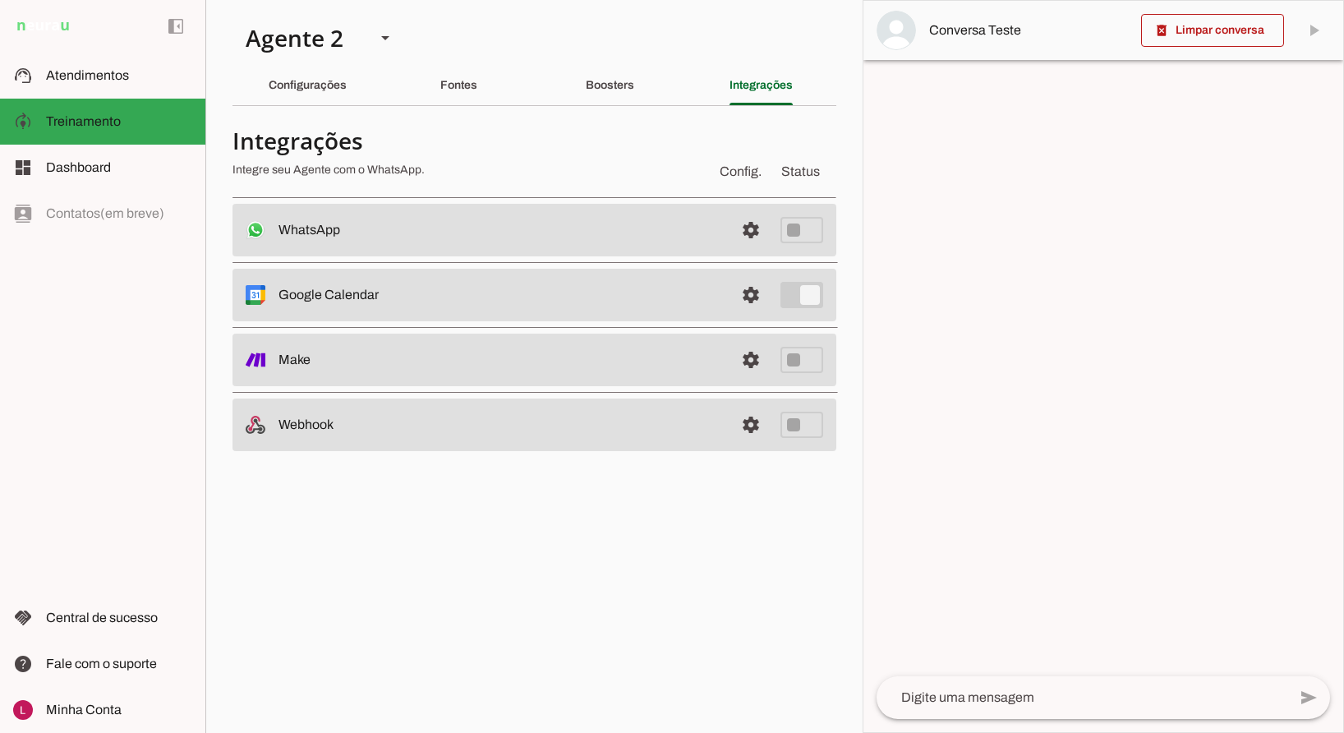
drag, startPoint x: 282, startPoint y: 231, endPoint x: 394, endPoint y: 230, distance: 112.6
click at [389, 231] on slot at bounding box center [500, 230] width 443 height 20
click at [407, 238] on slot at bounding box center [500, 230] width 443 height 20
click at [679, 217] on md-item "settings WhatsApp Desconectado O Agente não está conectado ao WhatsApp." at bounding box center [535, 230] width 604 height 53
click at [1012, 351] on div at bounding box center [1104, 366] width 480 height 731
